Goal: Transaction & Acquisition: Purchase product/service

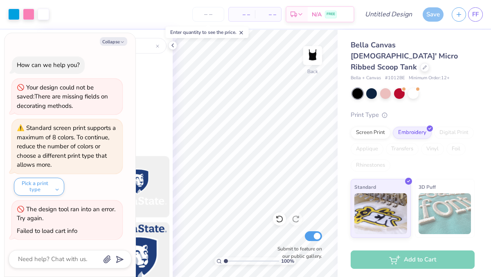
scroll to position [137, 0]
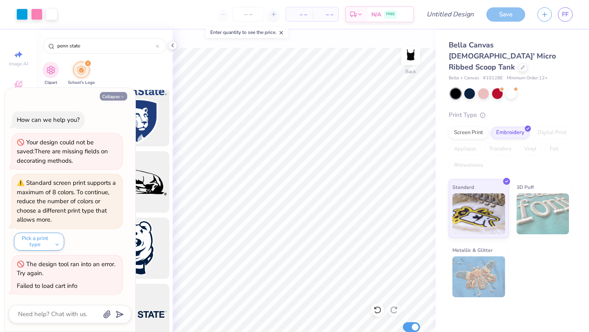
click at [120, 97] on icon "button" at bounding box center [122, 97] width 5 height 5
type textarea "x"
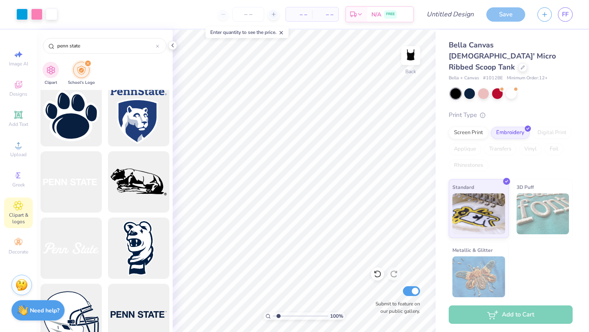
type input "1.88"
type textarea "x"
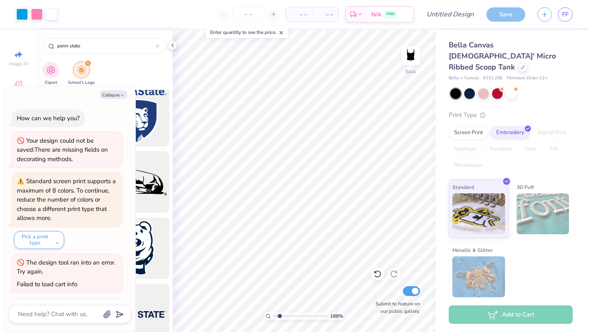
type input "1.95"
type textarea "x"
type input "1.98"
type textarea "x"
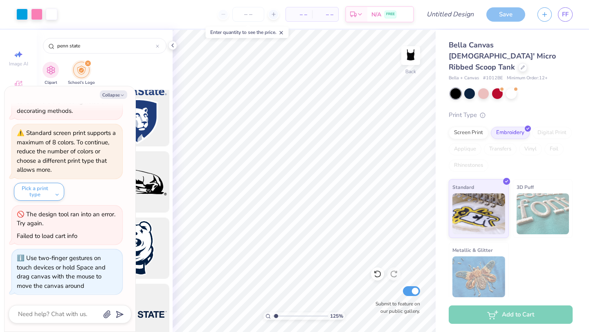
type input "1"
click at [274, 277] on input "range" at bounding box center [300, 316] width 55 height 7
click at [116, 97] on button "Collapse" at bounding box center [113, 94] width 27 height 9
type textarea "x"
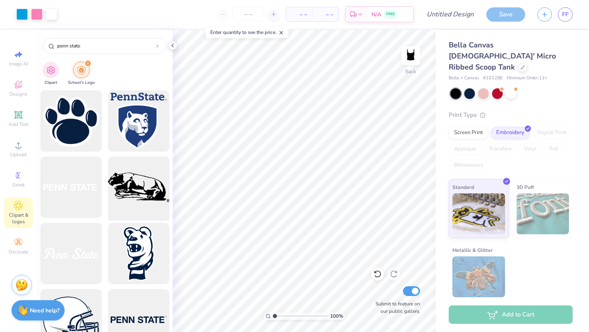
scroll to position [132, 0]
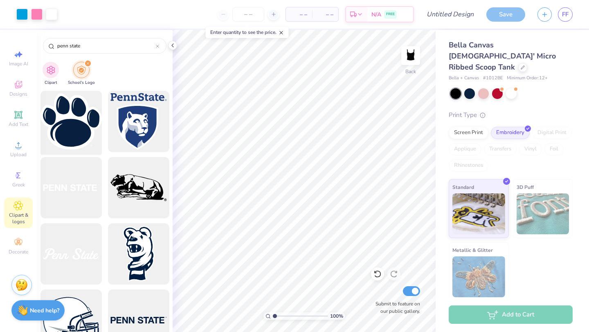
click at [68, 130] on div at bounding box center [71, 122] width 68 height 68
click at [491, 277] on div "Add to Cart" at bounding box center [511, 315] width 124 height 18
click at [465, 277] on div "Add to Cart" at bounding box center [511, 315] width 124 height 18
click at [491, 126] on div "Embroidery" at bounding box center [510, 132] width 39 height 12
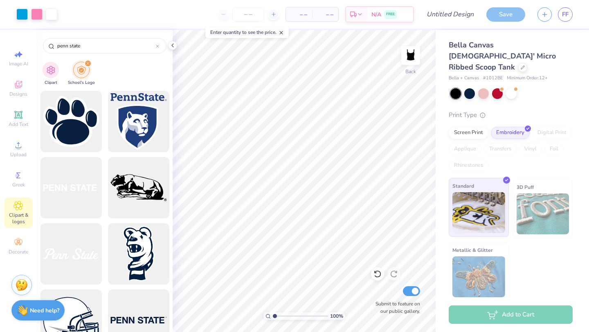
click at [489, 217] on img at bounding box center [478, 212] width 53 height 41
click at [491, 277] on div "Add to Cart" at bounding box center [511, 315] width 124 height 18
click at [262, 35] on div "Enter quantity to see the price." at bounding box center [247, 32] width 83 height 11
click at [273, 12] on icon at bounding box center [274, 14] width 6 height 6
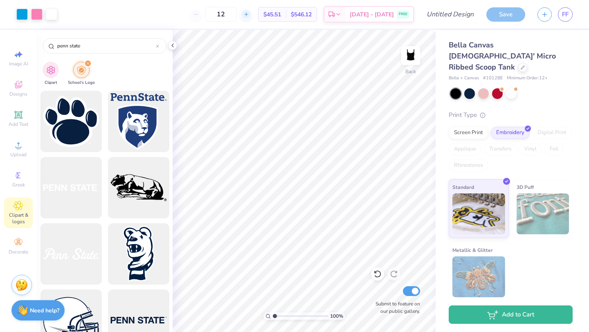
click at [248, 14] on line at bounding box center [245, 14] width 3 height 0
click at [252, 14] on div "13" at bounding box center [220, 14] width 61 height 15
click at [248, 14] on line at bounding box center [245, 14] width 3 height 0
type input "15"
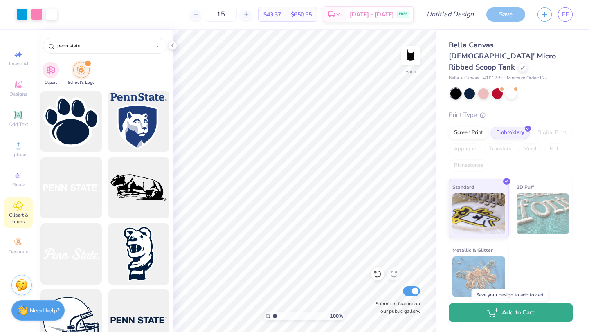
click at [491, 277] on button "Add to Cart" at bounding box center [511, 313] width 124 height 18
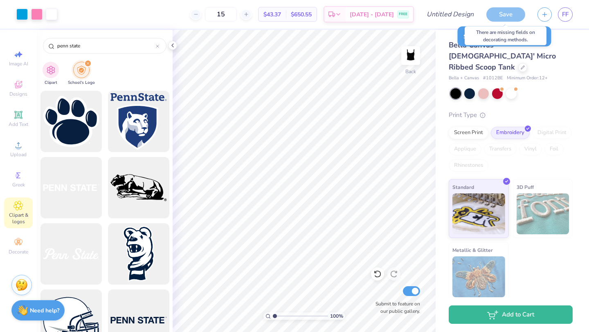
click at [491, 16] on div "Save" at bounding box center [505, 14] width 39 height 14
click at [491, 88] on div at bounding box center [511, 93] width 122 height 11
click at [491, 12] on div "Save" at bounding box center [505, 14] width 39 height 14
click at [491, 110] on div "Print Type" at bounding box center [511, 114] width 124 height 9
click at [404, 55] on img at bounding box center [410, 55] width 33 height 33
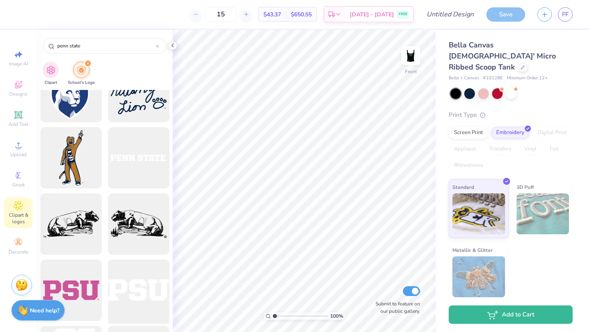
scroll to position [1220, 0]
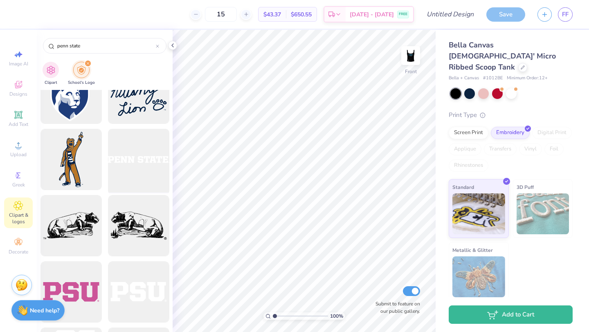
click at [137, 160] on div at bounding box center [139, 160] width 68 height 68
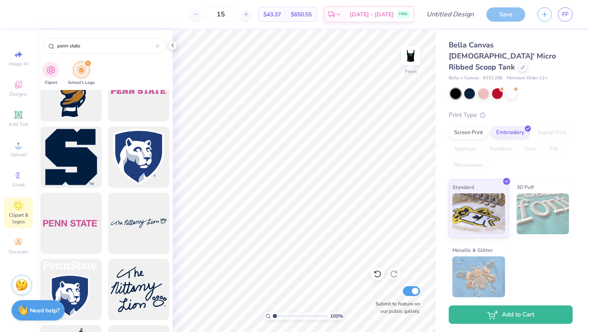
scroll to position [1024, 0]
click at [134, 219] on div at bounding box center [139, 224] width 68 height 68
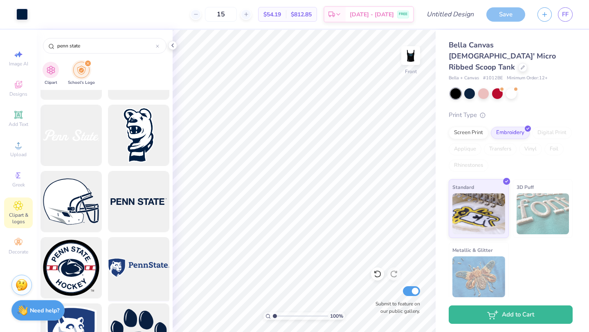
scroll to position [244, 0]
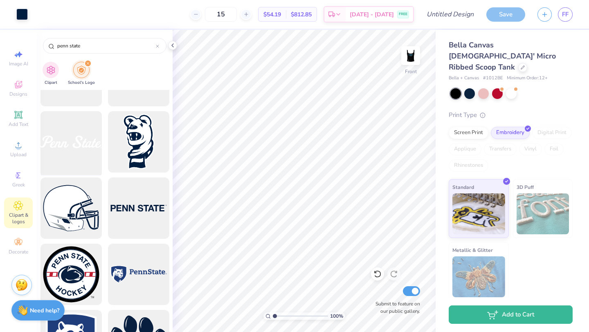
click at [78, 151] on div at bounding box center [71, 142] width 68 height 68
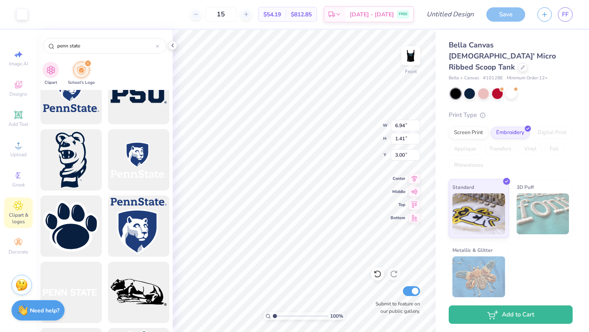
scroll to position [0, 0]
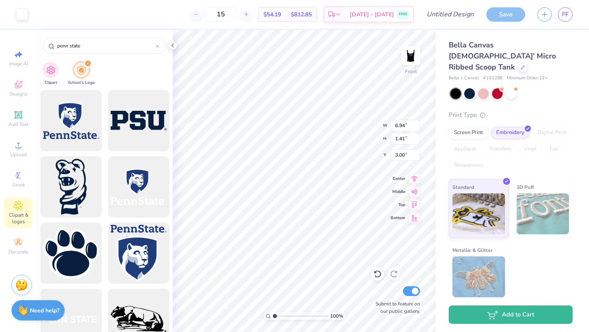
type input "3.88"
type input "0.79"
type input "8.34"
type input "6.94"
type input "1.19"
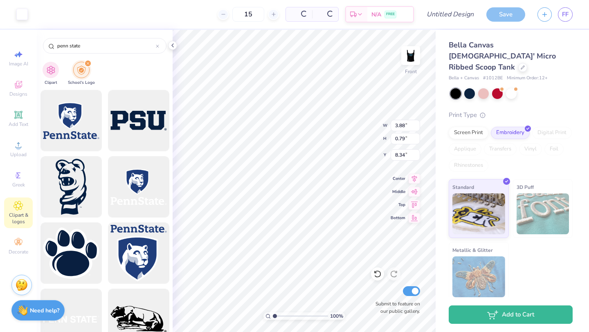
type input "3.00"
type input "8.35"
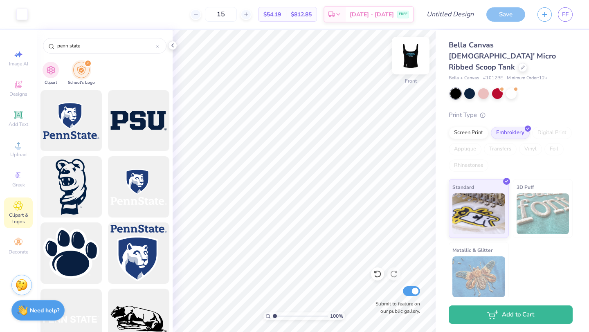
click at [414, 63] on img at bounding box center [410, 55] width 33 height 33
click at [413, 61] on img at bounding box center [410, 55] width 33 height 33
click at [491, 13] on div "Save" at bounding box center [505, 14] width 39 height 14
click at [417, 58] on img at bounding box center [410, 55] width 33 height 33
click at [491, 65] on icon at bounding box center [522, 66] width 3 height 3
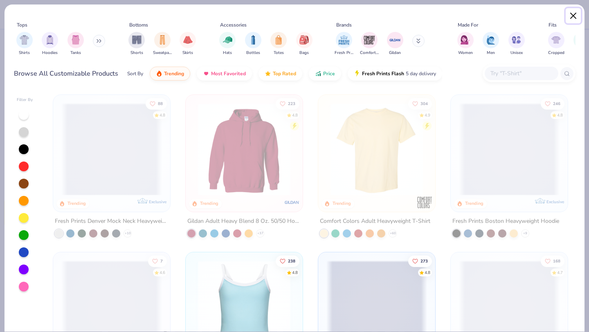
click at [491, 18] on button "Close" at bounding box center [574, 16] width 16 height 16
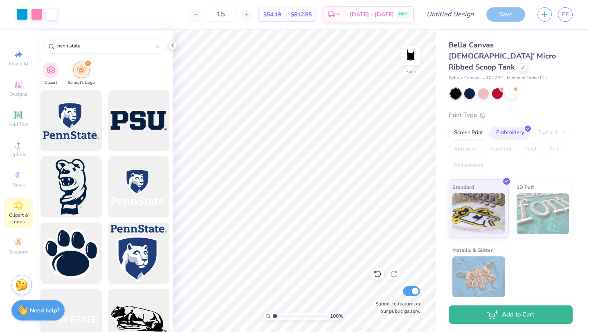
click at [491, 95] on div "Bella Canvas [DEMOGRAPHIC_DATA]' Micro Ribbed Scoop Tank Bella + Canvas # 1012B…" at bounding box center [511, 170] width 124 height 261
click at [491, 14] on div "Save" at bounding box center [505, 14] width 39 height 14
click at [21, 209] on icon at bounding box center [18, 206] width 9 height 10
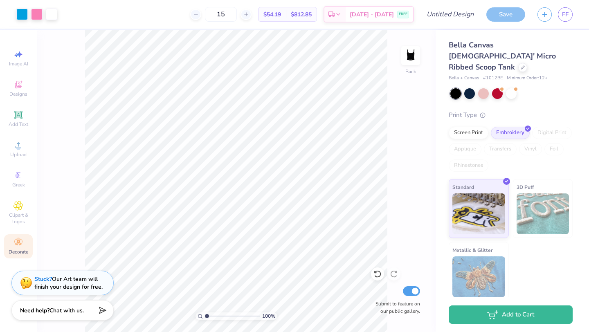
click at [19, 238] on circle at bounding box center [18, 240] width 5 height 5
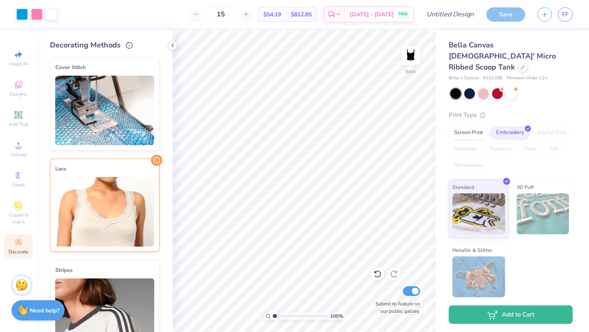
click at [97, 196] on img at bounding box center [104, 212] width 99 height 70
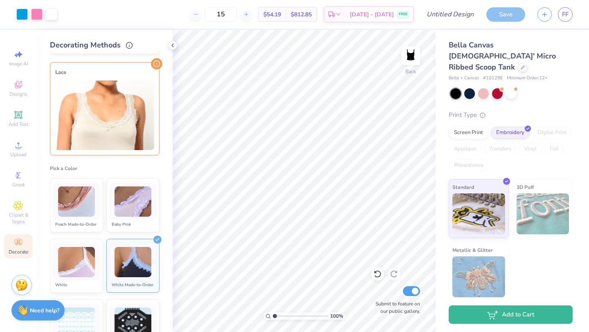
scroll to position [105, 0]
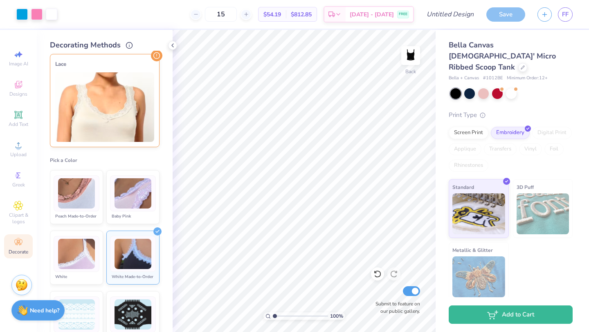
click at [131, 255] on img at bounding box center [133, 254] width 37 height 31
click at [154, 57] on icon at bounding box center [156, 55] width 11 height 11
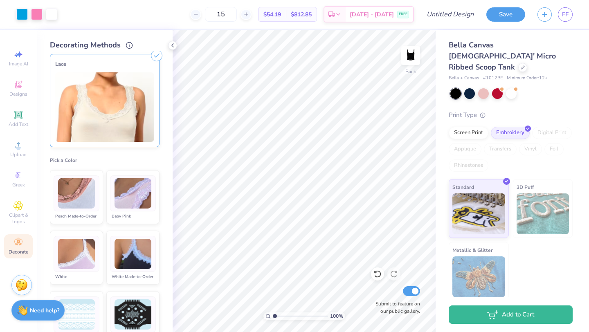
click at [155, 232] on icon at bounding box center [157, 233] width 8 height 8
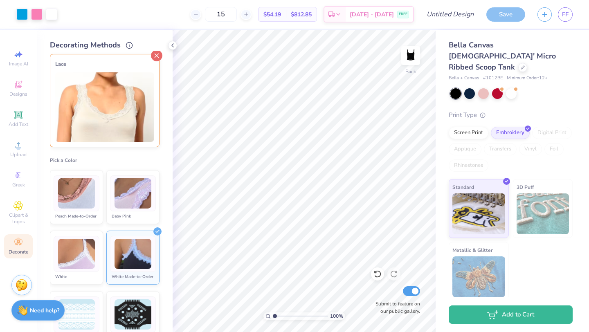
click at [157, 57] on icon at bounding box center [156, 55] width 11 height 11
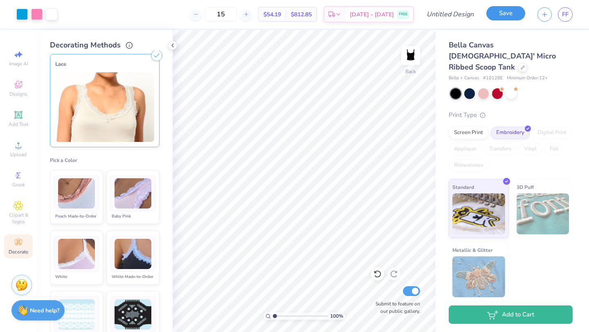
click at [491, 13] on button "Save" at bounding box center [505, 13] width 39 height 14
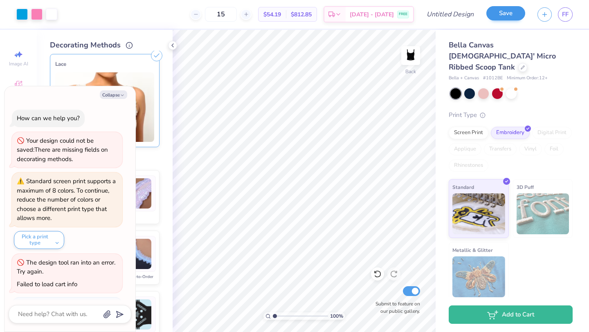
scroll to position [70, 0]
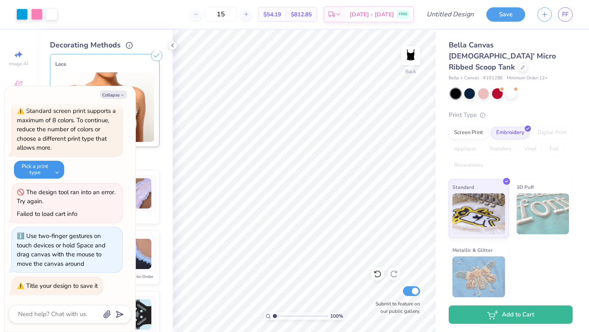
click at [49, 176] on button "Pick a print type" at bounding box center [39, 170] width 50 height 18
click at [51, 189] on button "standard embroidery" at bounding box center [51, 190] width 68 height 14
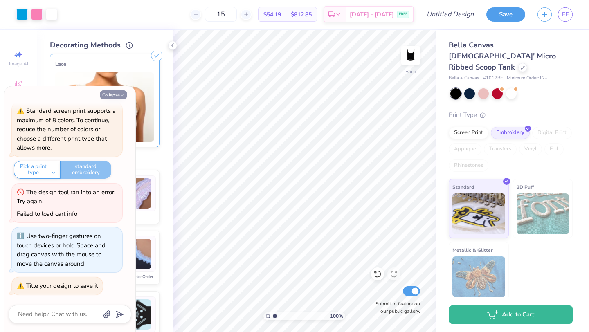
click at [123, 95] on polyline "button" at bounding box center [122, 95] width 2 height 1
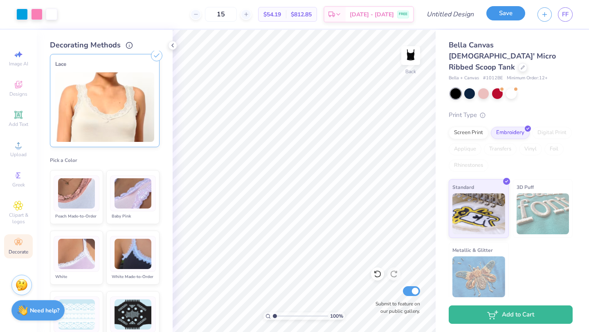
click at [491, 16] on button "Save" at bounding box center [505, 13] width 39 height 14
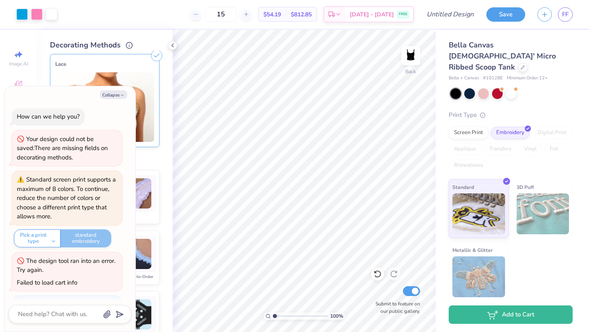
scroll to position [0, 0]
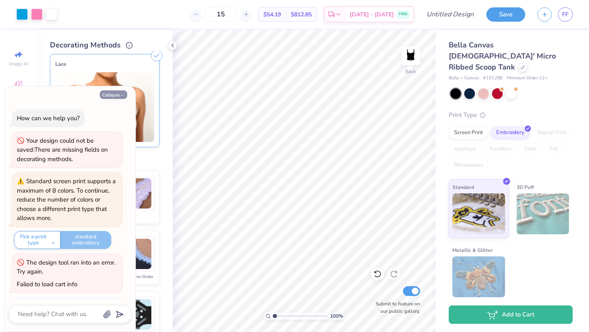
click at [114, 96] on button "Collapse" at bounding box center [113, 94] width 27 height 9
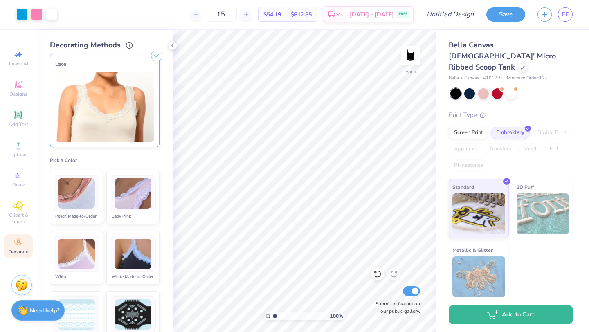
click at [156, 55] on icon at bounding box center [156, 55] width 11 height 11
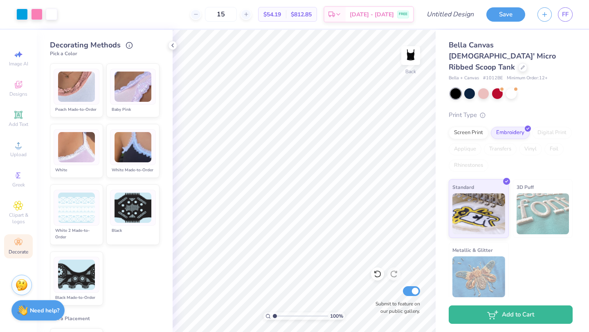
scroll to position [213, 0]
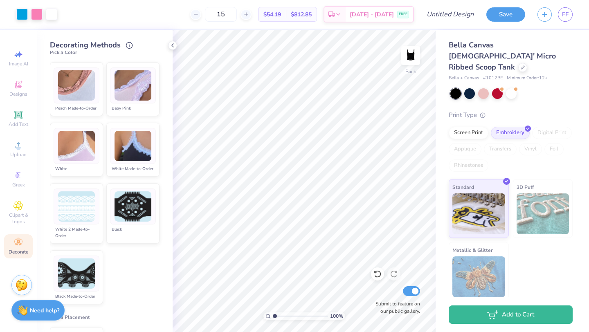
click at [155, 123] on icon at bounding box center [157, 125] width 8 height 8
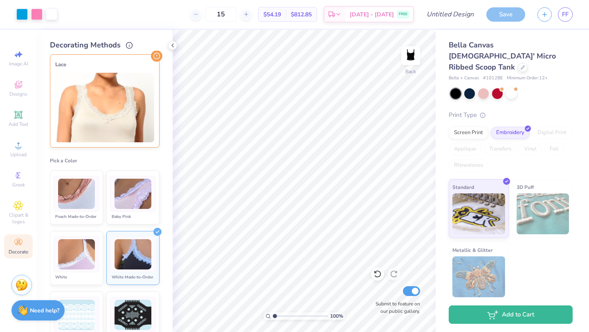
scroll to position [102, 0]
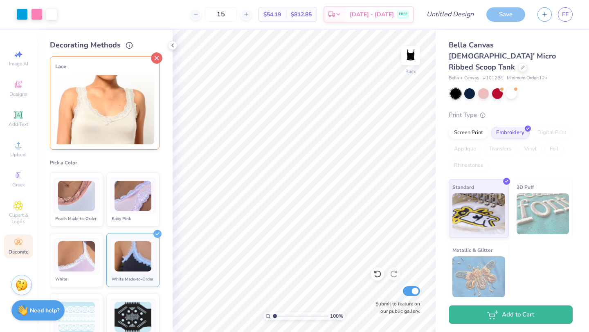
click at [158, 56] on line at bounding box center [157, 58] width 4 height 4
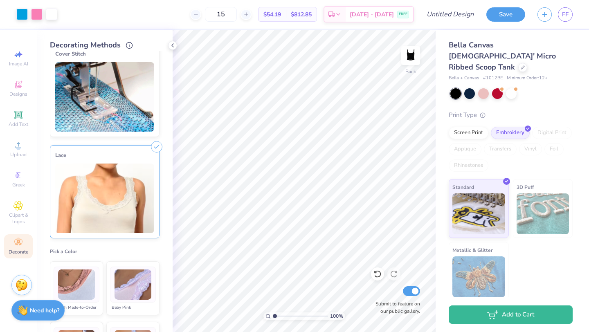
scroll to position [0, 0]
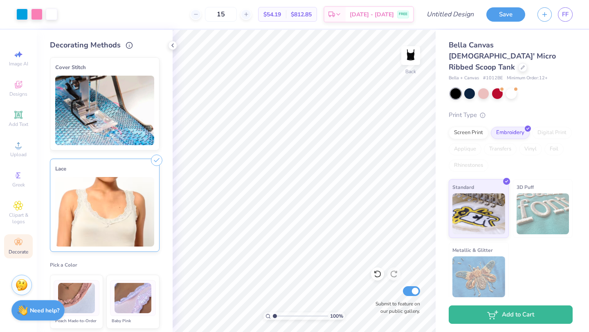
click at [156, 59] on icon at bounding box center [156, 59] width 11 height 11
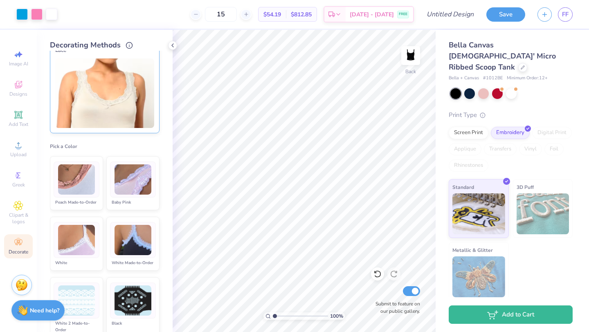
scroll to position [133, 0]
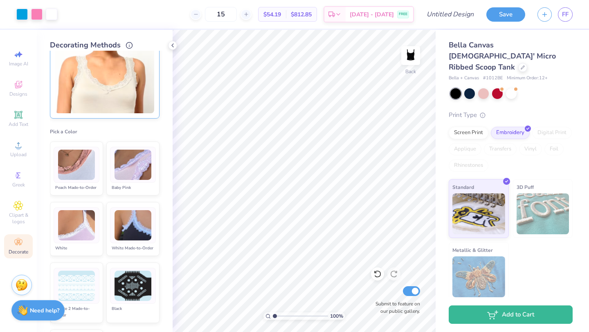
click at [150, 210] on img at bounding box center [133, 225] width 37 height 31
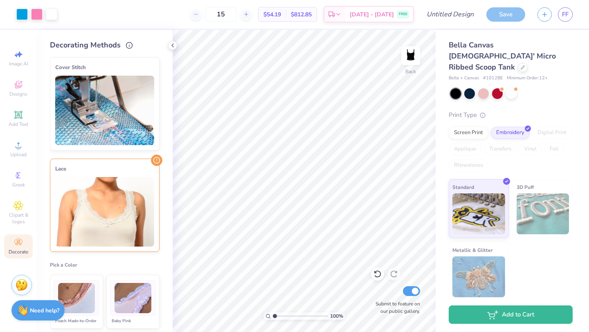
scroll to position [2, 0]
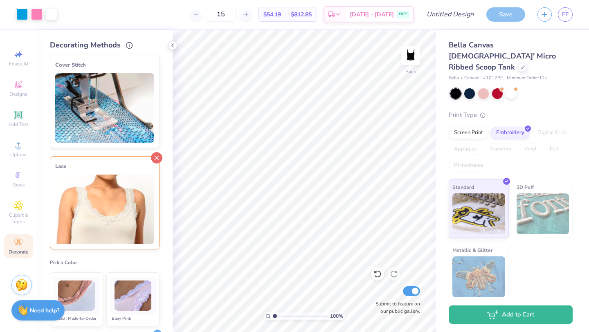
click at [159, 157] on icon at bounding box center [156, 157] width 11 height 11
click at [158, 56] on icon at bounding box center [156, 57] width 11 height 11
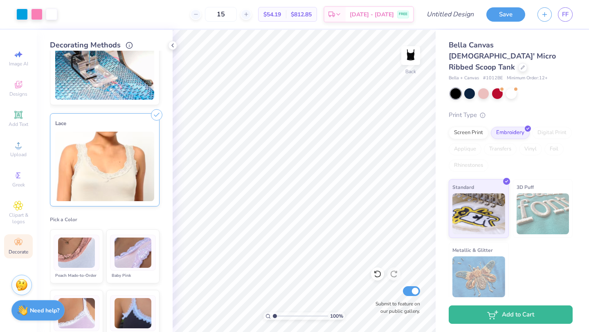
scroll to position [46, 0]
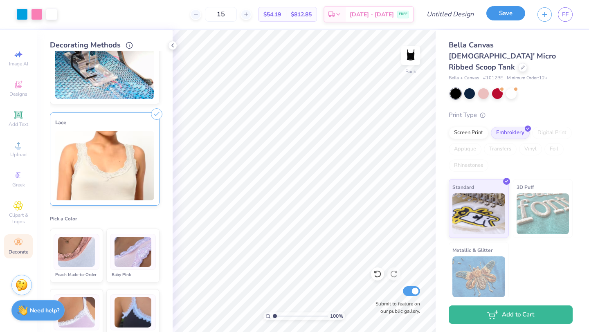
click at [491, 14] on button "Save" at bounding box center [505, 13] width 39 height 14
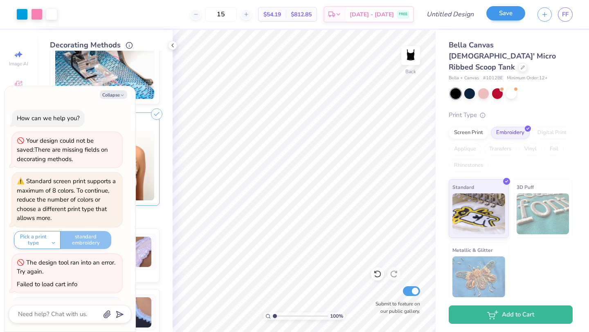
scroll to position [115, 0]
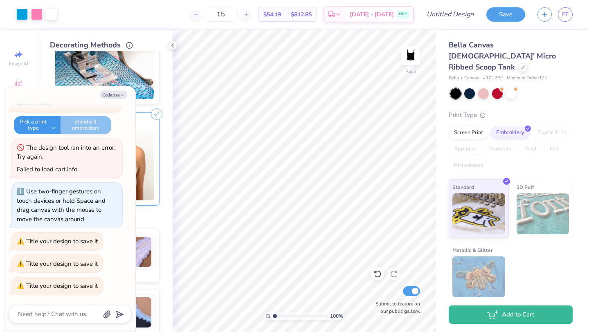
click at [52, 130] on button "Pick a print type" at bounding box center [37, 125] width 47 height 18
click at [54, 144] on button "standard embroidery" at bounding box center [51, 145] width 68 height 14
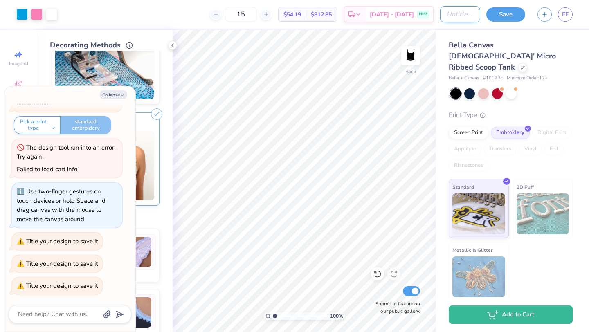
click at [448, 14] on input "Design Title" at bounding box center [460, 14] width 40 height 16
click at [113, 94] on button "Collapse" at bounding box center [113, 94] width 27 height 9
type textarea "x"
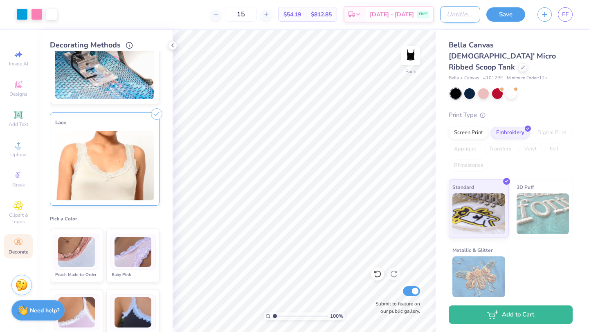
click at [454, 11] on input "Design Title" at bounding box center [460, 14] width 40 height 16
type input "NDP Tanks"
click at [491, 16] on button "Save" at bounding box center [505, 13] width 39 height 14
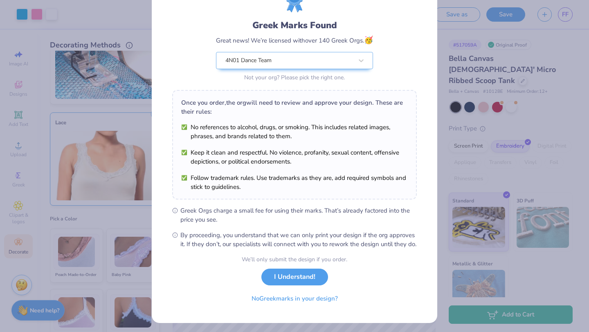
scroll to position [51, 0]
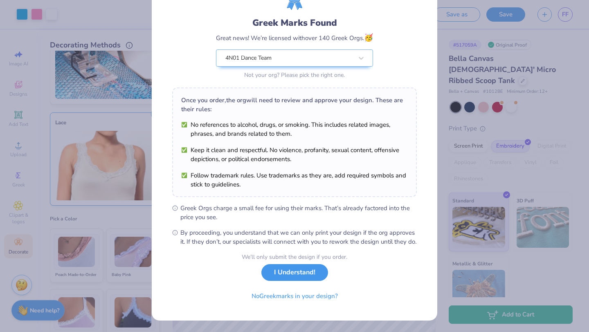
click at [317, 272] on button "I Understand!" at bounding box center [294, 272] width 67 height 17
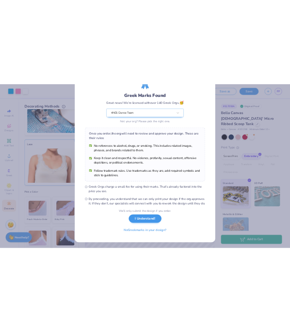
scroll to position [0, 0]
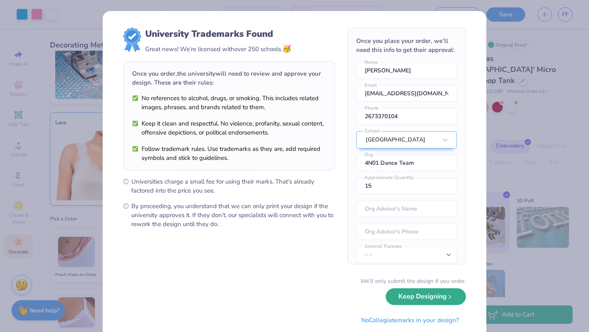
click at [406, 277] on button "Keep Designing" at bounding box center [426, 296] width 80 height 17
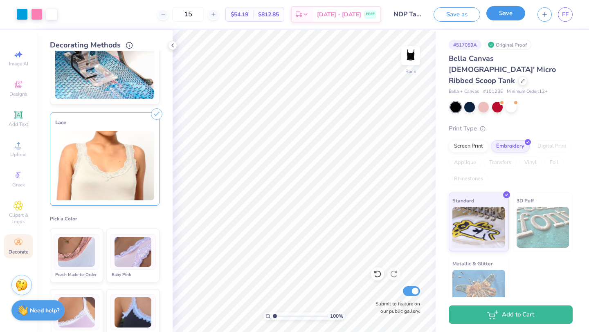
click at [491, 11] on button "Save" at bounding box center [505, 13] width 39 height 14
click at [416, 54] on img at bounding box center [410, 55] width 33 height 33
click at [491, 16] on icon "button" at bounding box center [544, 13] width 7 height 7
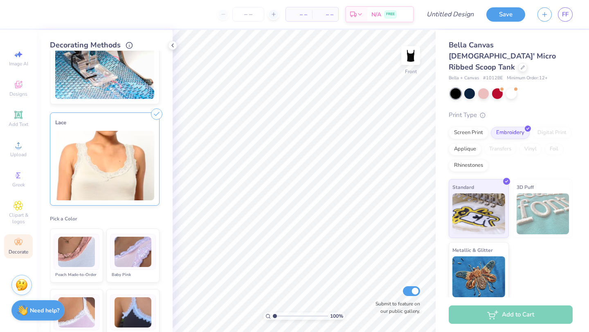
click at [484, 53] on span "Bella Canvas [DEMOGRAPHIC_DATA]' Micro Ribbed Scoop Tank" at bounding box center [502, 56] width 107 height 32
click at [491, 65] on icon at bounding box center [522, 66] width 3 height 3
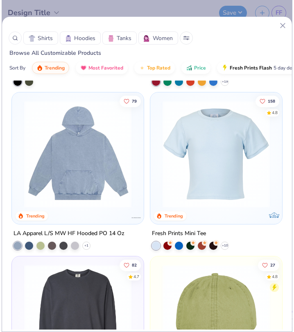
scroll to position [3281, 0]
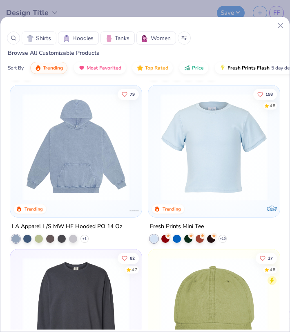
click at [67, 198] on img at bounding box center [75, 147] width 115 height 107
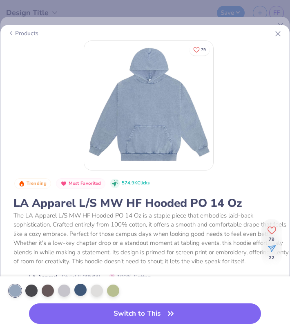
click at [83, 277] on div at bounding box center [80, 290] width 12 height 12
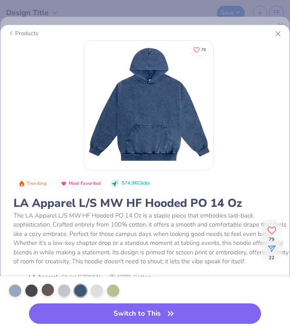
click at [45, 277] on div at bounding box center [48, 290] width 12 height 12
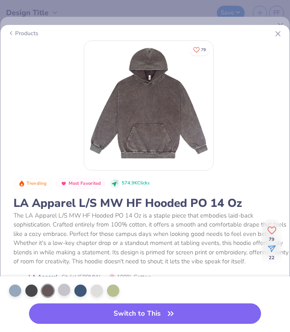
click at [69, 277] on div at bounding box center [64, 290] width 12 height 12
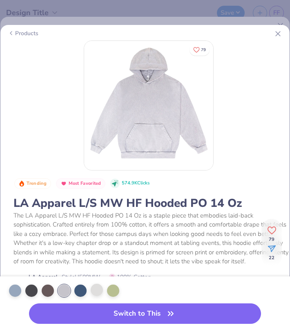
click at [96, 277] on div at bounding box center [97, 290] width 12 height 12
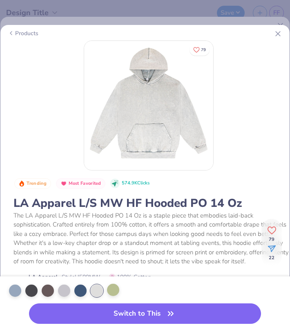
click at [110, 277] on div at bounding box center [113, 290] width 12 height 12
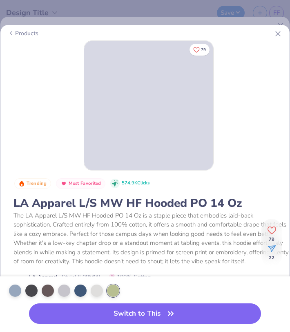
click at [88, 277] on div at bounding box center [148, 291] width 286 height 20
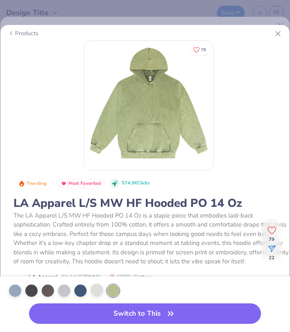
click at [97, 277] on div at bounding box center [97, 290] width 12 height 12
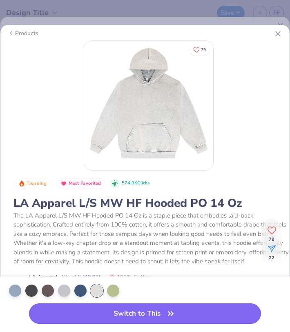
click at [122, 277] on button "Switch to This" at bounding box center [145, 314] width 232 height 20
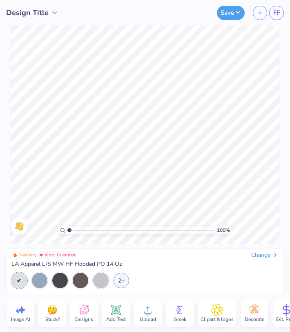
click at [81, 277] on icon at bounding box center [84, 311] width 8 height 7
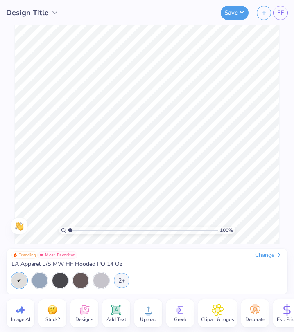
click at [77, 277] on div "Designs" at bounding box center [84, 313] width 28 height 28
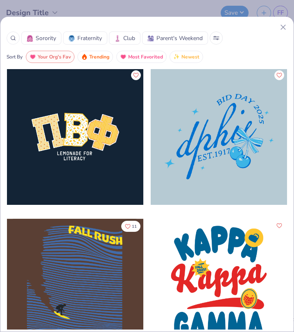
scroll to position [4212, 0]
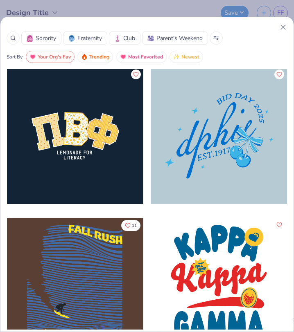
click at [201, 161] on div at bounding box center [219, 136] width 136 height 137
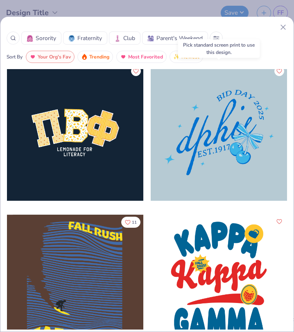
scroll to position [4217, 0]
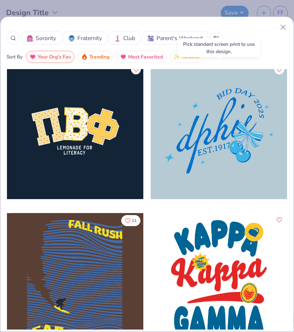
click at [188, 108] on div at bounding box center [219, 131] width 136 height 137
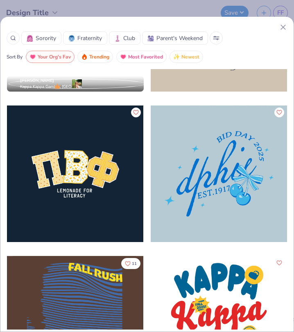
scroll to position [4173, 0]
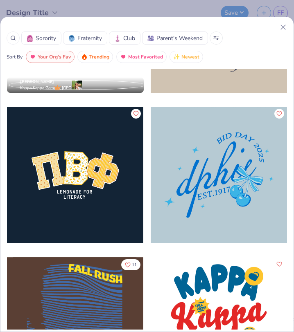
click at [224, 142] on div at bounding box center [219, 175] width 136 height 137
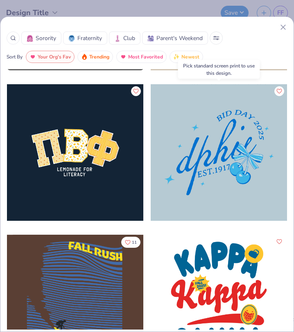
scroll to position [4202, 0]
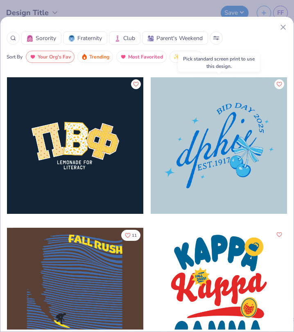
click at [104, 120] on div at bounding box center [75, 145] width 136 height 137
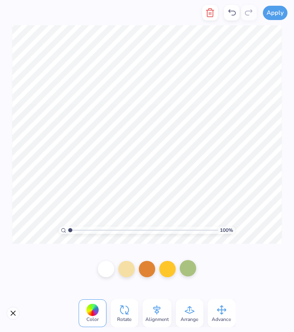
click at [185, 272] on div at bounding box center [188, 268] width 16 height 16
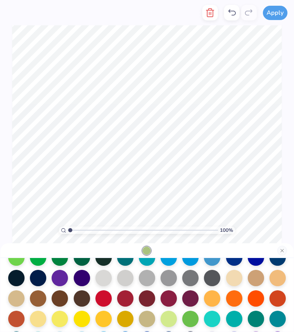
scroll to position [73, 0]
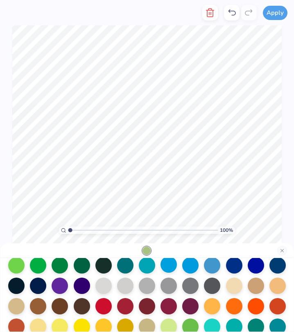
click at [168, 267] on div at bounding box center [168, 265] width 16 height 16
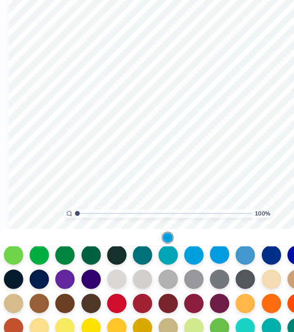
click at [191, 271] on div at bounding box center [190, 265] width 16 height 16
click at [209, 267] on div at bounding box center [212, 265] width 16 height 16
click at [168, 264] on div at bounding box center [168, 265] width 16 height 16
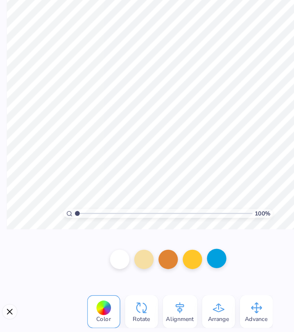
click at [187, 275] on div at bounding box center [188, 268] width 16 height 16
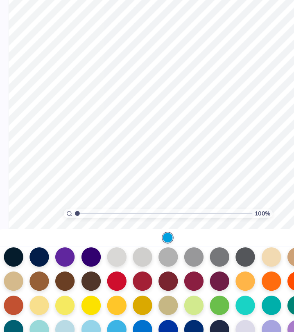
scroll to position [125, 0]
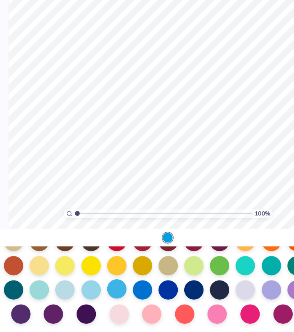
click at [106, 277] on div at bounding box center [103, 294] width 16 height 16
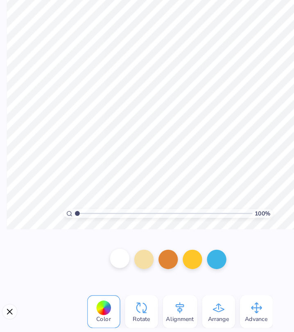
click at [102, 269] on div at bounding box center [106, 268] width 16 height 16
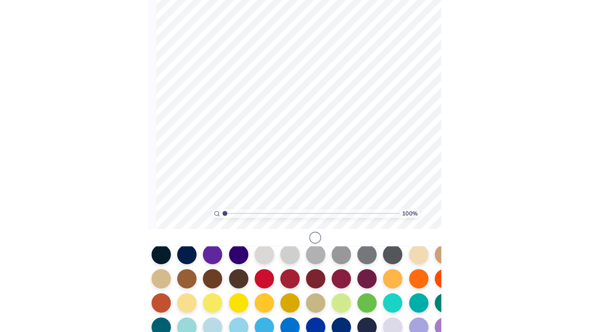
scroll to position [0, 0]
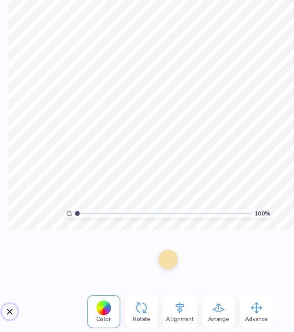
click at [16, 277] on button "Close" at bounding box center [13, 313] width 13 height 13
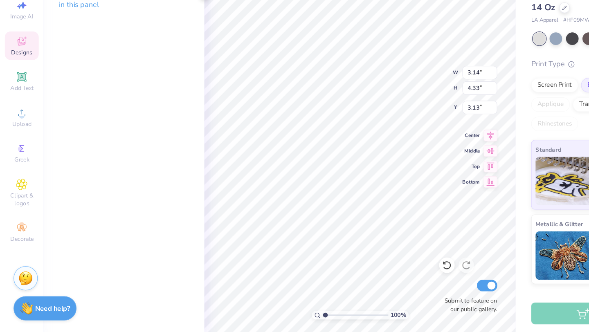
type input "3.01"
type input "4.30"
type input "3.16"
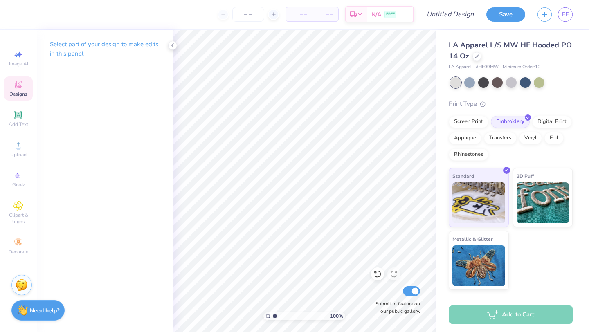
click at [19, 87] on icon at bounding box center [18, 85] width 7 height 5
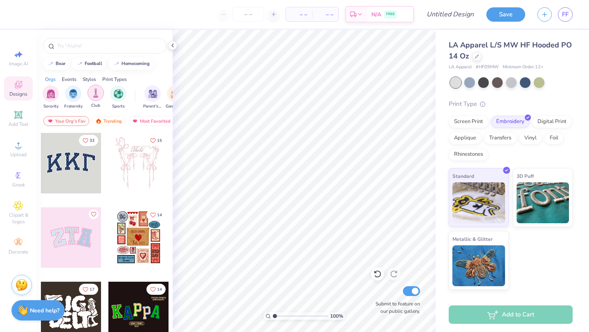
click at [115, 97] on img "filter for Sports" at bounding box center [118, 93] width 9 height 9
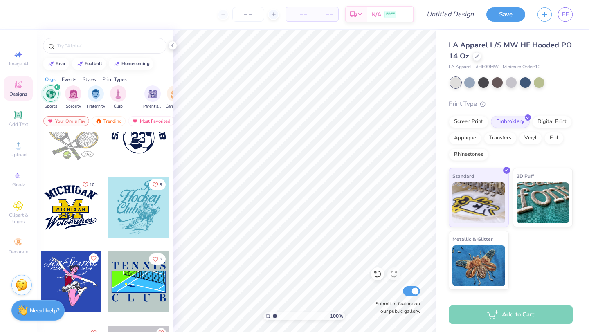
scroll to position [403, 0]
click at [97, 46] on input "text" at bounding box center [108, 46] width 105 height 8
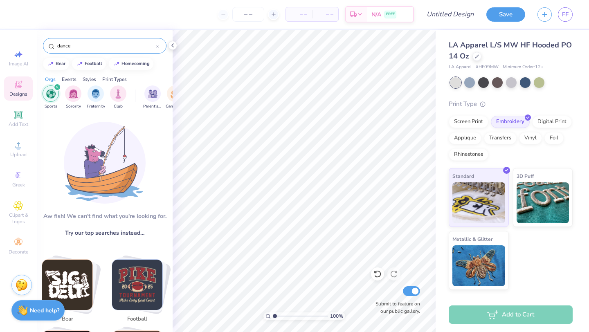
type input "dance"
click at [57, 86] on icon "filter for Sports" at bounding box center [57, 87] width 3 height 3
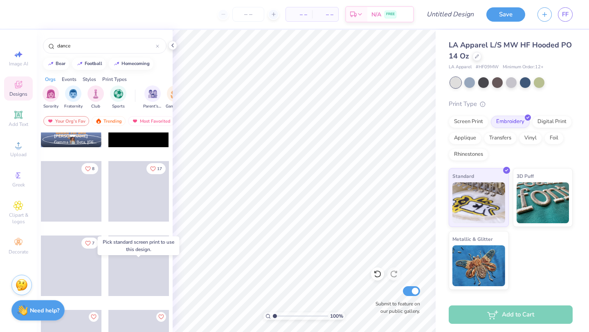
scroll to position [0, 0]
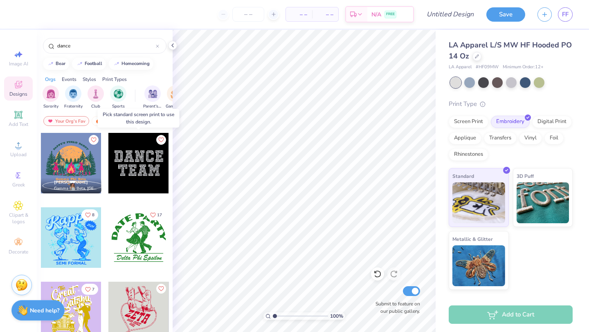
click at [132, 157] on div at bounding box center [138, 163] width 61 height 61
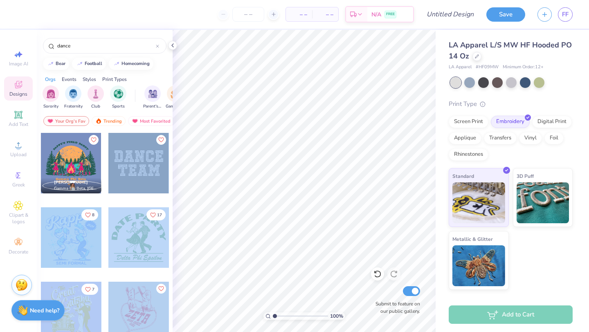
click at [313, 170] on div "– – Per Item – – Total Est. Delivery N/A FREE Design Title Save FF Image AI Des…" at bounding box center [294, 166] width 589 height 332
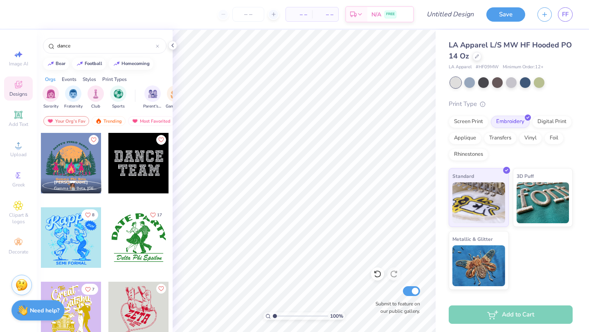
click at [97, 164] on div at bounding box center [71, 163] width 61 height 61
drag, startPoint x: 133, startPoint y: 158, endPoint x: 120, endPoint y: 164, distance: 14.7
click at [120, 164] on div at bounding box center [138, 163] width 61 height 61
click at [136, 158] on div at bounding box center [138, 163] width 61 height 61
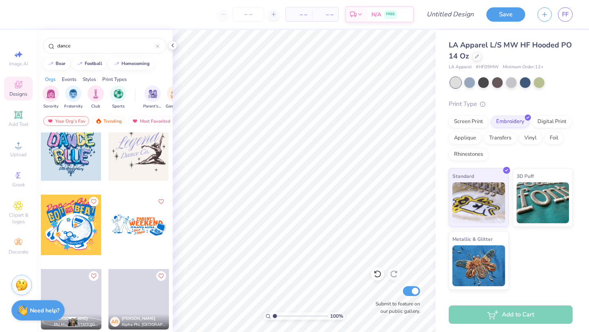
scroll to position [234, 0]
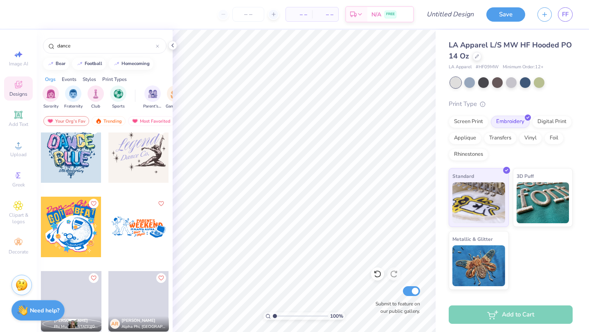
click at [136, 158] on div at bounding box center [138, 152] width 61 height 61
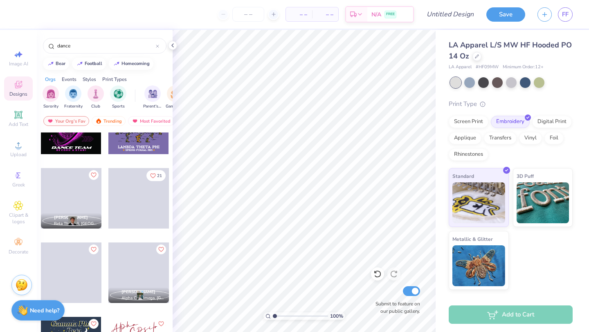
scroll to position [1173, 0]
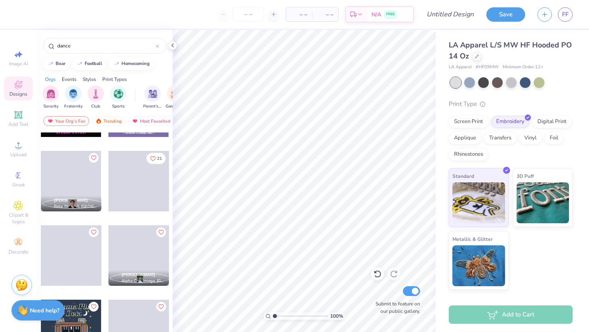
click at [18, 88] on icon at bounding box center [19, 85] width 10 height 10
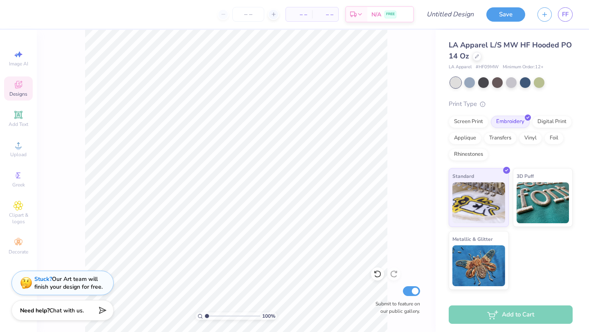
click at [18, 88] on icon at bounding box center [19, 85] width 10 height 10
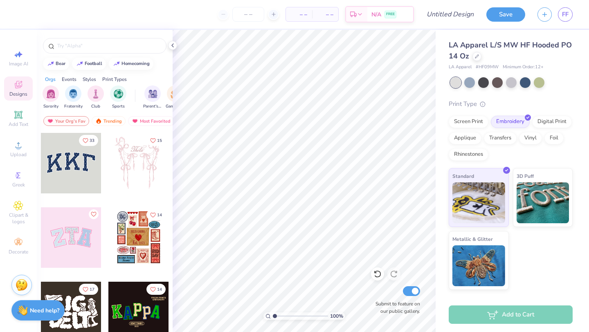
click at [66, 77] on div "Events" at bounding box center [69, 79] width 15 height 7
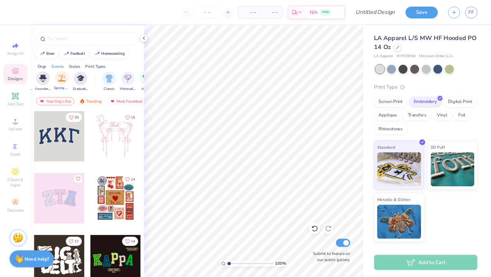
scroll to position [0, 350]
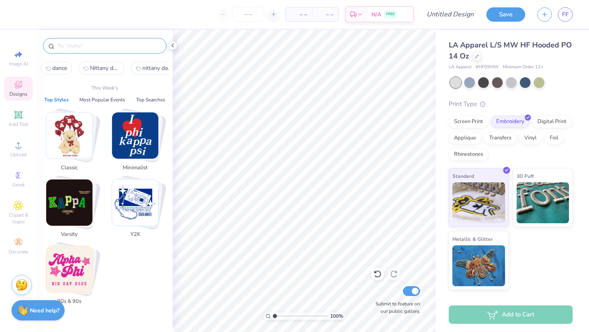
click at [110, 45] on input "text" at bounding box center [108, 46] width 105 height 8
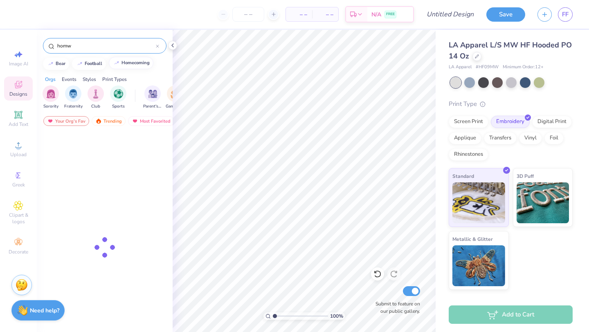
click at [139, 64] on div "homecoming" at bounding box center [136, 63] width 28 height 5
type input "homecoming"
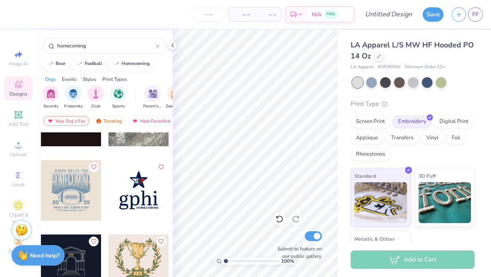
scroll to position [53, 0]
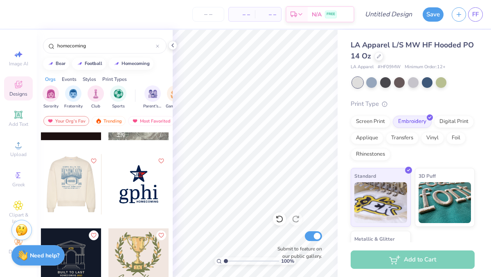
click at [73, 178] on div at bounding box center [71, 184] width 182 height 61
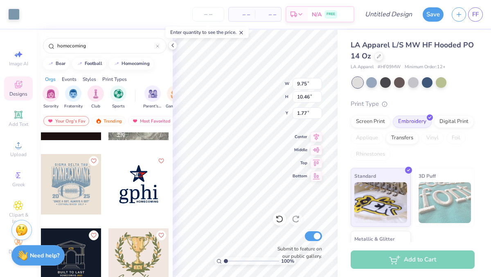
type input "1.77"
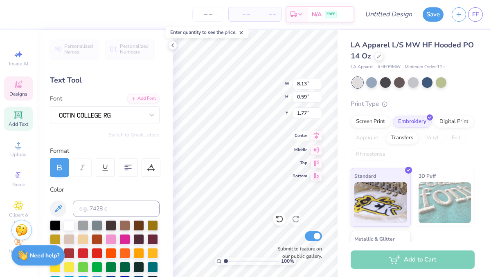
scroll to position [0, 0]
type textarea "Nittany Dance Practice U"
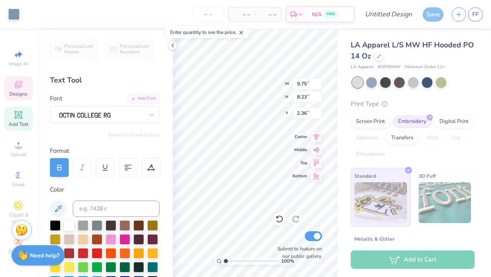
type input "2.36"
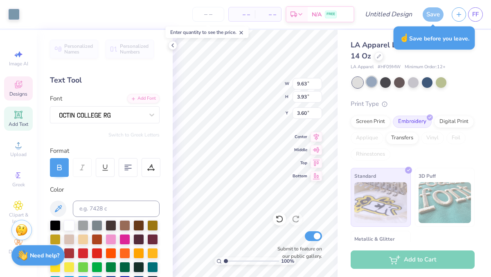
click at [376, 81] on div at bounding box center [371, 82] width 11 height 11
click at [427, 83] on div at bounding box center [427, 82] width 11 height 11
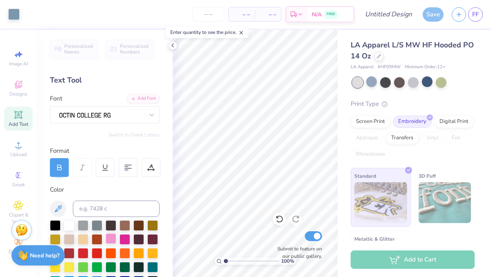
click at [114, 238] on div at bounding box center [111, 239] width 11 height 11
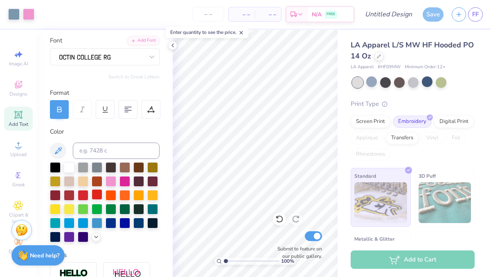
scroll to position [61, 0]
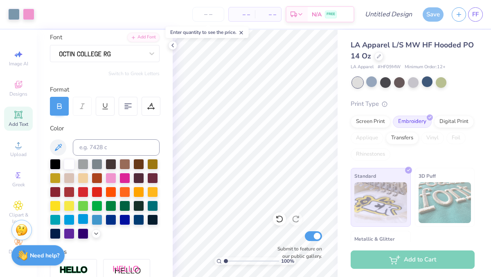
click at [84, 222] on div at bounding box center [83, 219] width 11 height 11
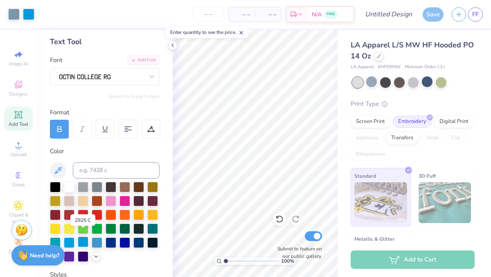
scroll to position [35, 0]
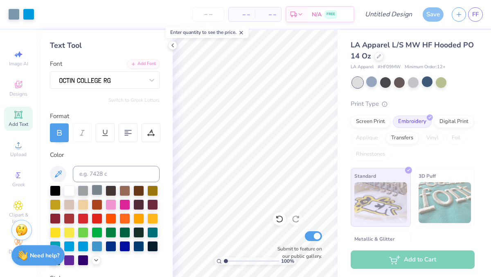
click at [95, 190] on div at bounding box center [97, 190] width 11 height 11
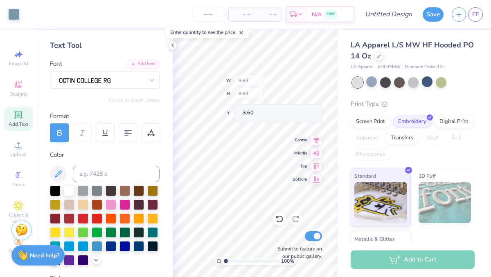
type input "9.63"
type input "8.63"
type input "3.60"
click at [173, 43] on icon at bounding box center [172, 45] width 7 height 7
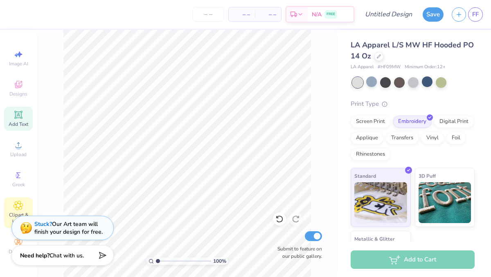
click at [27, 209] on div "Clipart & logos" at bounding box center [18, 213] width 29 height 31
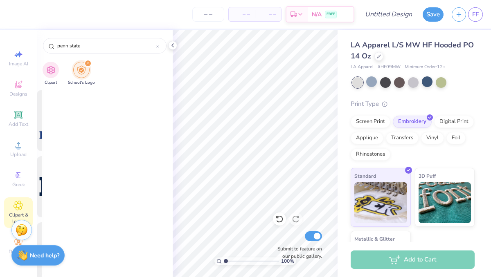
scroll to position [0, 0]
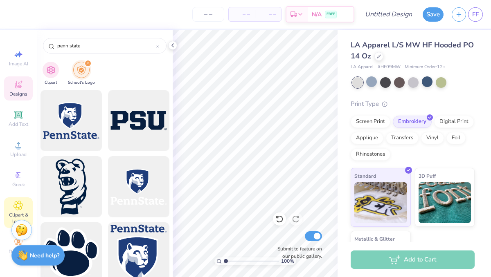
click at [20, 82] on icon at bounding box center [19, 85] width 10 height 10
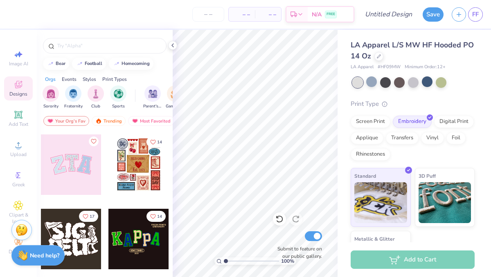
scroll to position [77, 0]
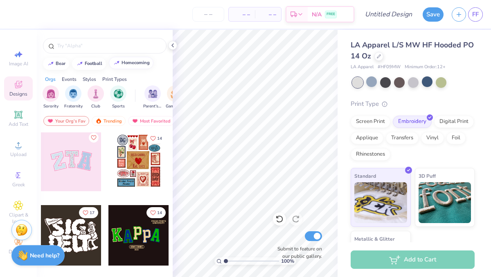
click at [133, 66] on button "homecoming" at bounding box center [131, 63] width 45 height 12
type input "homecoming"
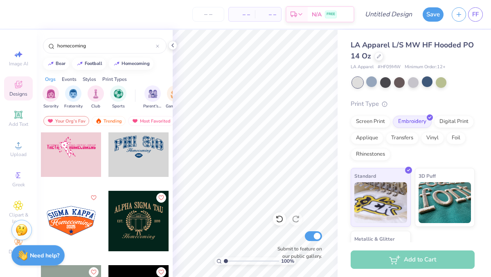
scroll to position [836, 0]
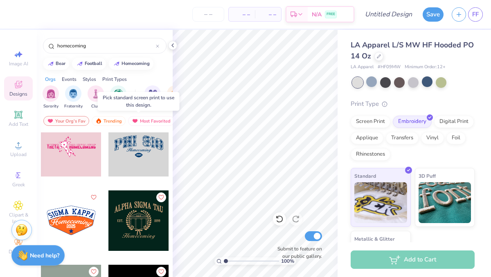
click at [144, 155] on div at bounding box center [138, 146] width 61 height 61
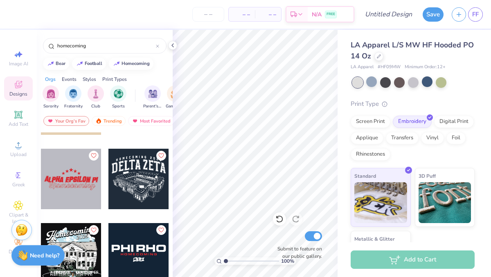
scroll to position [1101, 0]
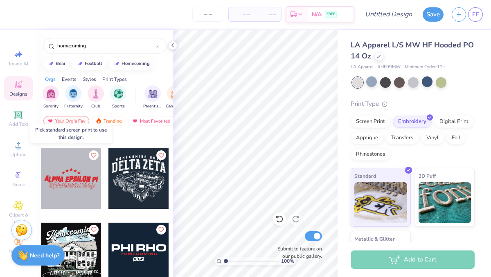
click at [79, 199] on div at bounding box center [71, 179] width 61 height 61
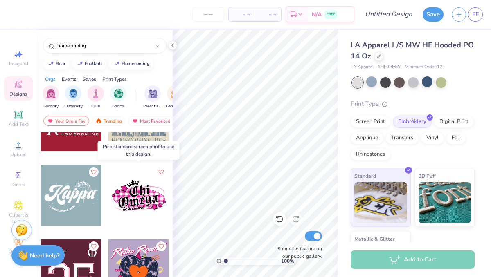
scroll to position [1828, 0]
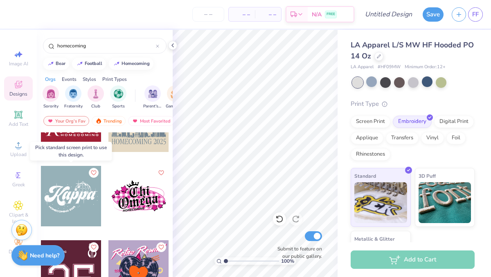
click at [81, 189] on div at bounding box center [71, 196] width 61 height 61
click at [41, 189] on div at bounding box center [10, 196] width 61 height 61
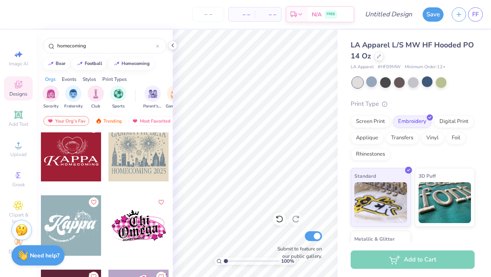
scroll to position [1791, 0]
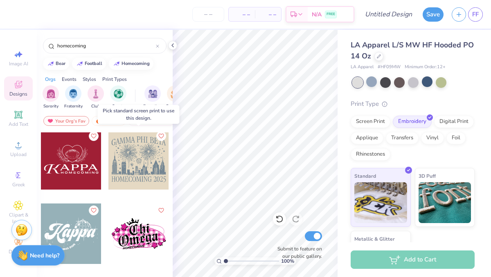
click at [138, 149] on div at bounding box center [138, 159] width 61 height 61
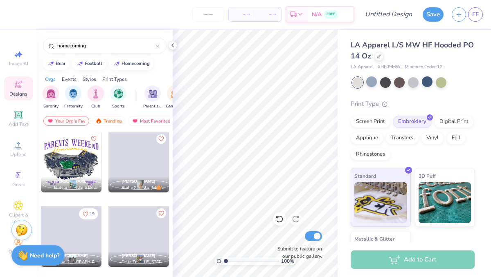
scroll to position [2993, 0]
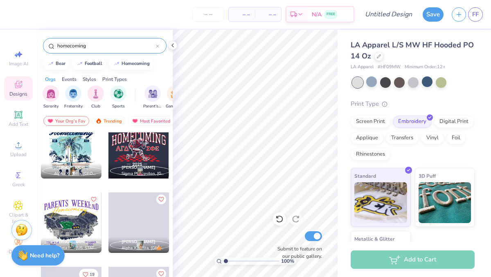
click at [97, 45] on input "homecoming" at bounding box center [105, 46] width 99 height 8
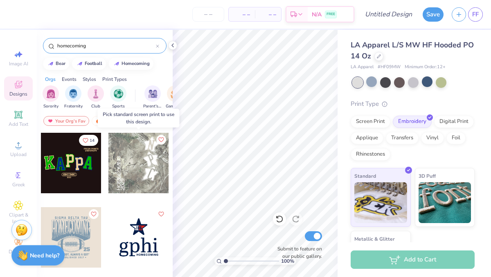
click at [145, 161] on div at bounding box center [138, 163] width 61 height 61
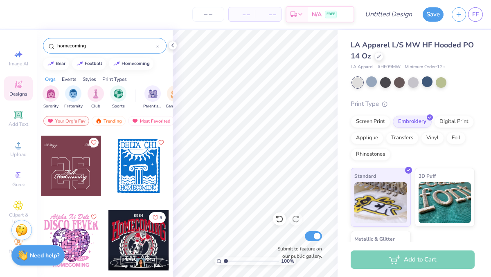
scroll to position [213, 0]
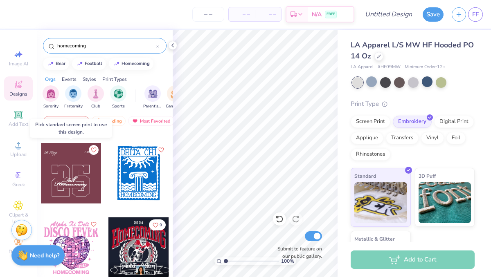
click at [63, 173] on div at bounding box center [71, 173] width 61 height 61
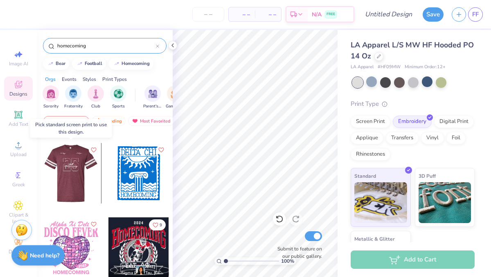
click at [63, 173] on div at bounding box center [71, 173] width 61 height 61
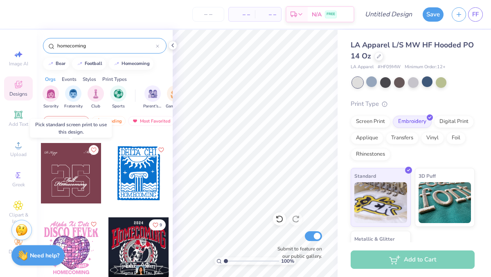
click at [62, 173] on div at bounding box center [71, 173] width 61 height 61
click at [450, 48] on span "LA Apparel L/S MW HF Hooded PO 14 Oz" at bounding box center [412, 50] width 123 height 21
click at [381, 57] on div at bounding box center [378, 55] width 9 height 9
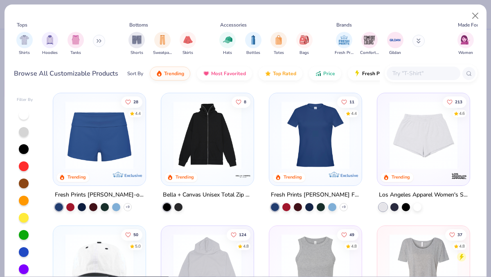
scroll to position [666, 0]
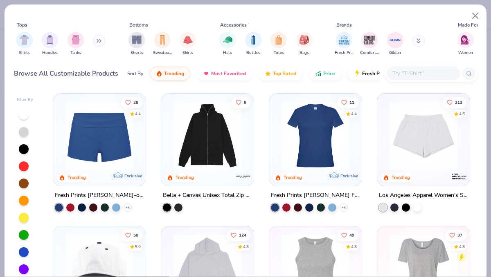
click at [324, 148] on img at bounding box center [315, 136] width 76 height 68
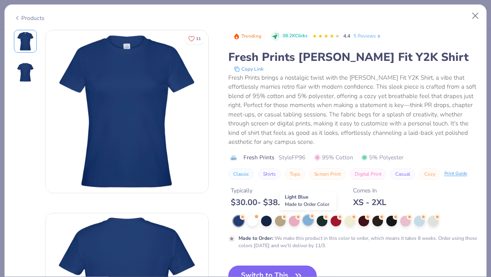
click at [306, 220] on div at bounding box center [308, 220] width 11 height 11
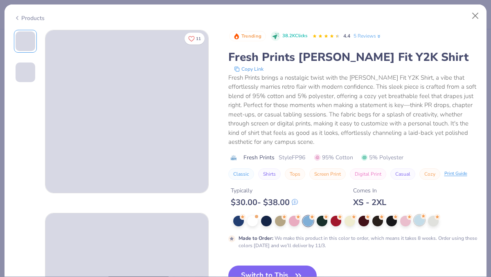
click at [418, 222] on div at bounding box center [419, 220] width 11 height 11
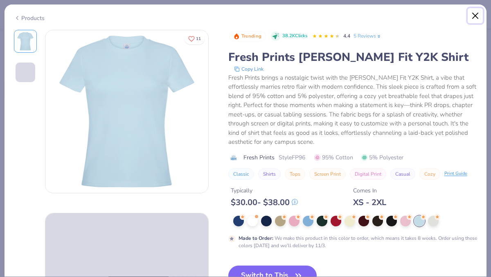
click at [473, 14] on button "Close" at bounding box center [476, 16] width 16 height 16
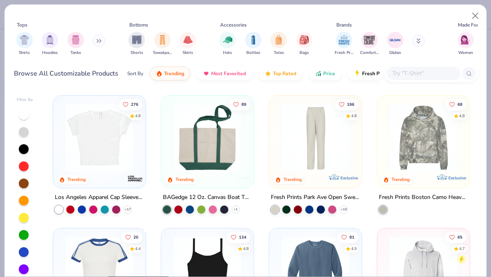
scroll to position [926, 0]
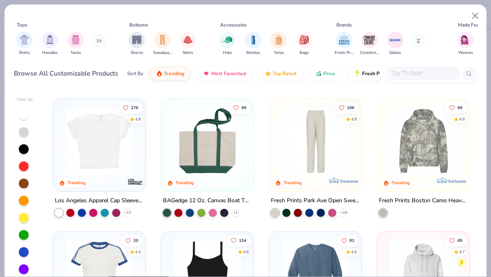
click at [226, 153] on img at bounding box center [207, 141] width 76 height 68
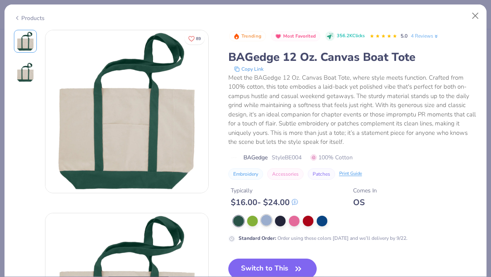
click at [268, 218] on div at bounding box center [266, 220] width 11 height 11
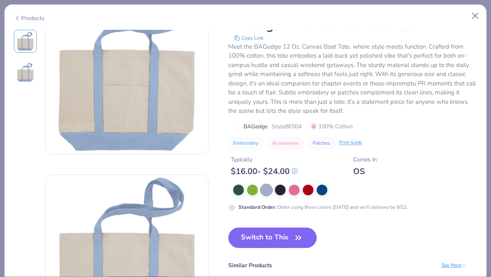
scroll to position [47, 0]
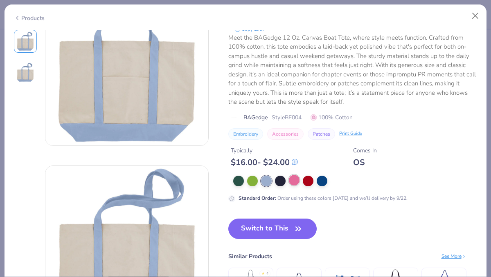
click at [296, 181] on div at bounding box center [294, 180] width 11 height 11
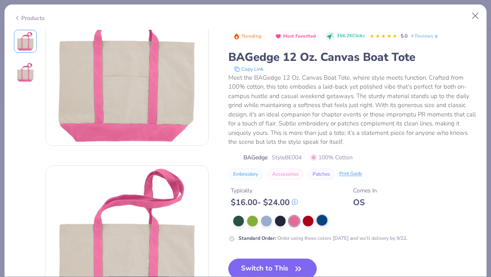
click at [321, 221] on div at bounding box center [322, 220] width 11 height 11
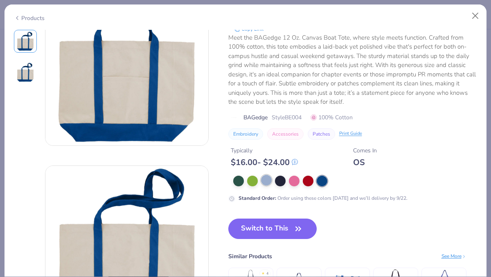
click at [264, 182] on div at bounding box center [266, 180] width 11 height 11
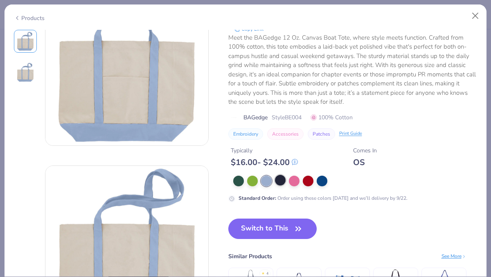
click at [281, 179] on div at bounding box center [280, 180] width 11 height 11
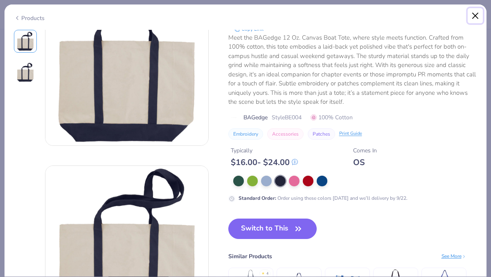
click at [477, 14] on button "Close" at bounding box center [476, 16] width 16 height 16
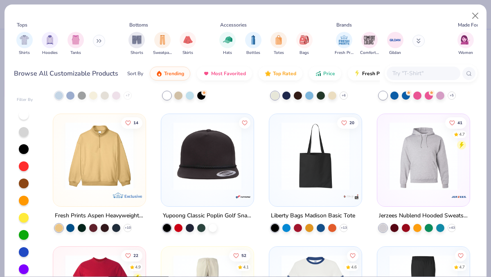
scroll to position [2506, 0]
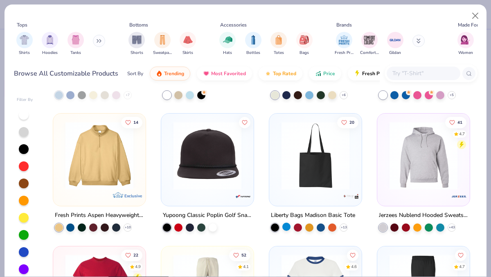
click at [285, 227] on div at bounding box center [286, 227] width 8 height 8
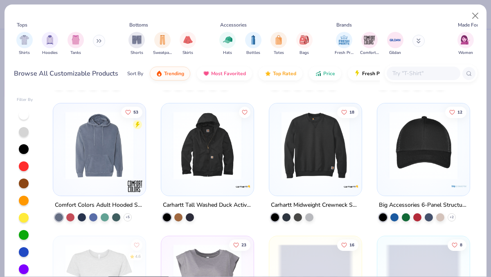
scroll to position [4155, 0]
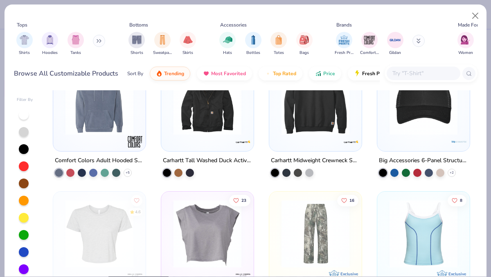
click at [105, 39] on button at bounding box center [99, 41] width 12 height 12
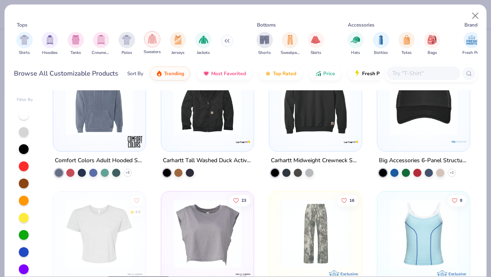
click at [156, 39] on img "filter for Sweaters" at bounding box center [152, 38] width 9 height 9
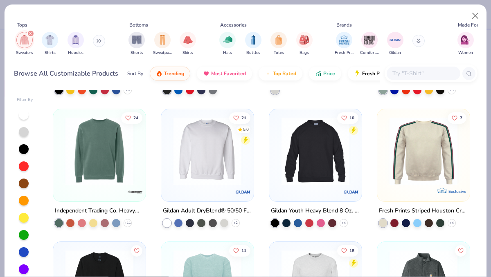
scroll to position [1050, 0]
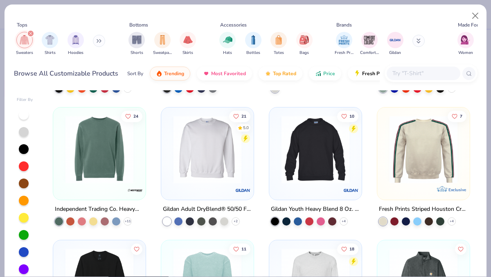
click at [31, 34] on icon "filter for Sweaters" at bounding box center [30, 33] width 2 height 2
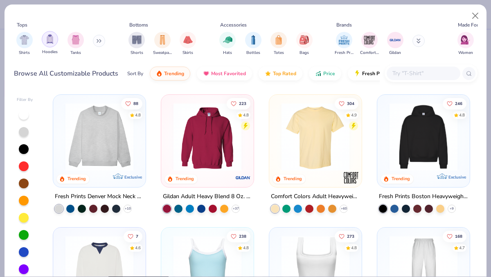
click at [45, 40] on div "filter for Hoodies" at bounding box center [50, 39] width 16 height 16
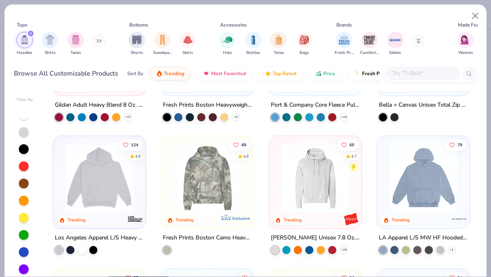
scroll to position [92, 0]
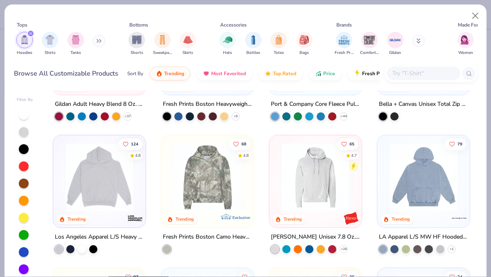
click at [109, 211] on div at bounding box center [99, 180] width 84 height 80
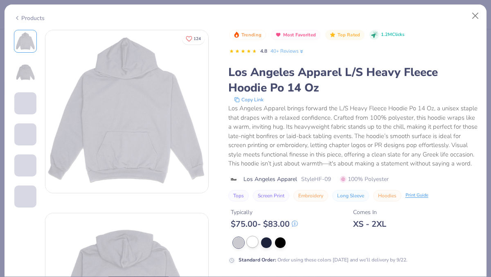
click at [252, 241] on div at bounding box center [252, 242] width 11 height 11
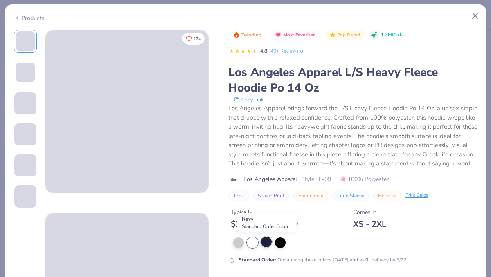
click at [263, 243] on div at bounding box center [266, 242] width 11 height 11
click at [239, 240] on div at bounding box center [238, 242] width 11 height 11
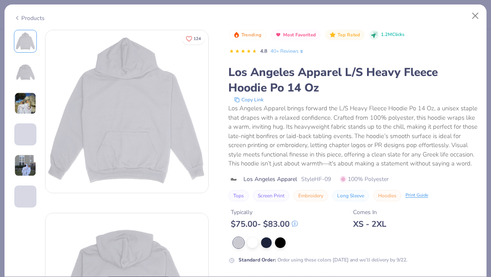
click at [25, 99] on img at bounding box center [25, 103] width 22 height 22
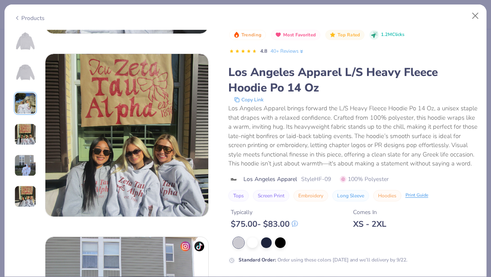
scroll to position [526, 0]
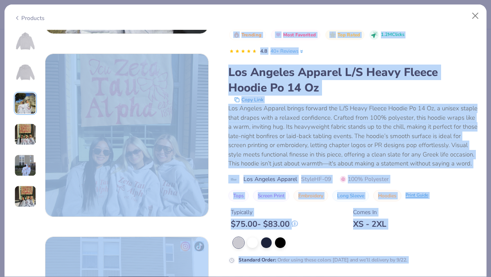
drag, startPoint x: 481, startPoint y: 110, endPoint x: 482, endPoint y: 161, distance: 50.8
click at [482, 160] on div "124 ZU Zeta Tau Alpha, [US_STATE] Christian University ZA Zeta Tau Alpha AC Alp…" at bounding box center [246, 154] width 482 height 248
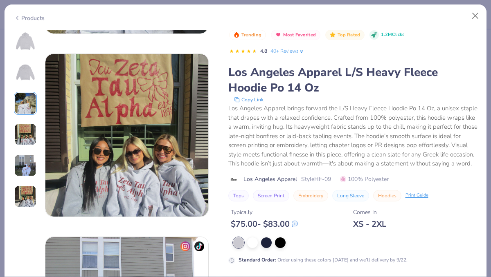
click at [465, 216] on div "Typically $ 75.00 - $ 83.00 Comes In XS - 2XL" at bounding box center [352, 216] width 249 height 28
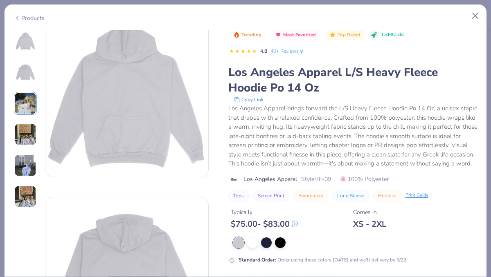
scroll to position [0, 0]
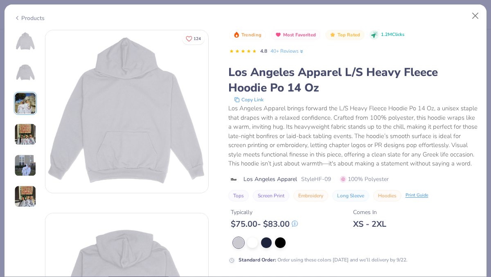
click at [24, 36] on img at bounding box center [26, 42] width 20 height 20
click at [162, 91] on img at bounding box center [126, 111] width 163 height 163
click at [475, 14] on button "Close" at bounding box center [476, 16] width 16 height 16
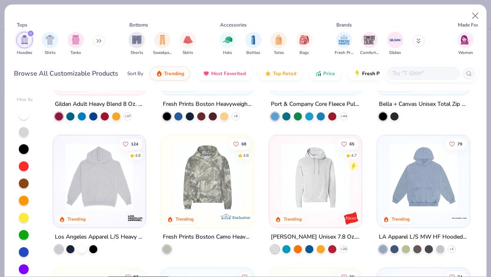
click at [122, 202] on img at bounding box center [99, 178] width 76 height 68
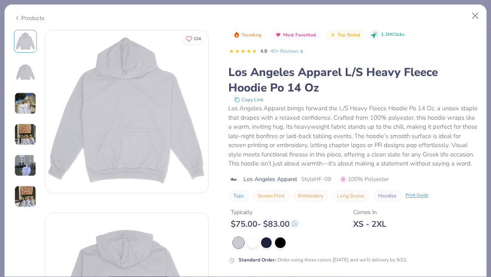
click at [36, 16] on div "Products" at bounding box center [29, 18] width 31 height 9
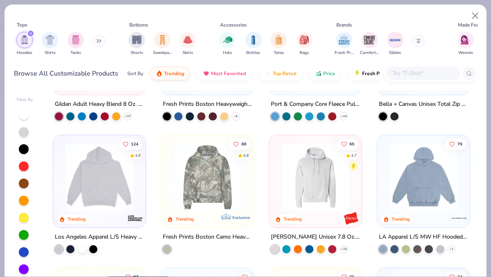
click at [121, 236] on div "Los Angeles Apparel L/S Heavy Fleece Hoodie Po 14 Oz" at bounding box center [99, 237] width 89 height 10
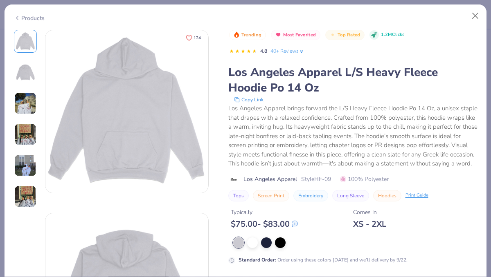
click at [198, 36] on span "124" at bounding box center [197, 38] width 7 height 4
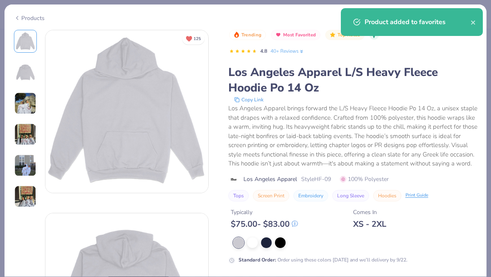
click at [406, 19] on div "Product added to favorites" at bounding box center [418, 22] width 106 height 10
click at [473, 22] on icon "close" at bounding box center [473, 22] width 4 height 4
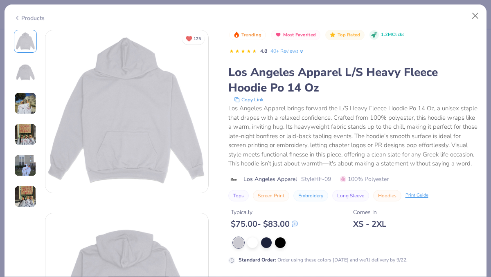
click at [32, 19] on div "Products" at bounding box center [29, 18] width 31 height 9
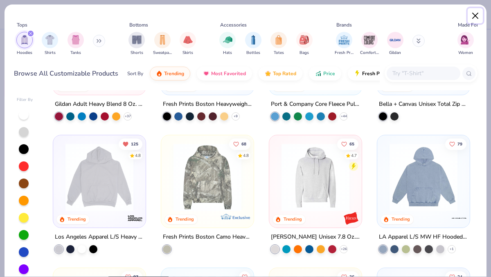
click at [477, 16] on button "Close" at bounding box center [476, 16] width 16 height 16
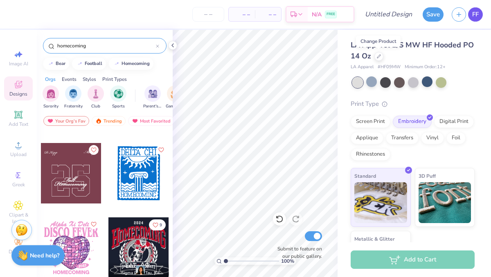
click at [472, 15] on span "FF" at bounding box center [475, 14] width 7 height 9
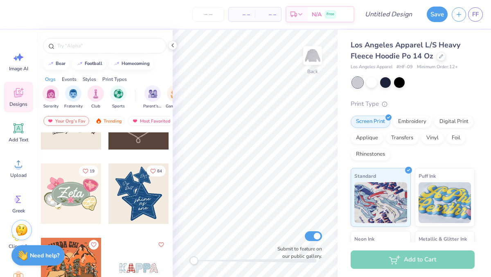
scroll to position [566, 0]
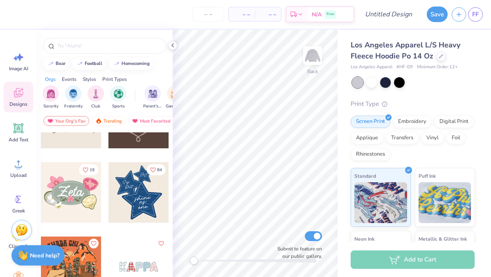
click at [140, 193] on div at bounding box center [138, 192] width 61 height 61
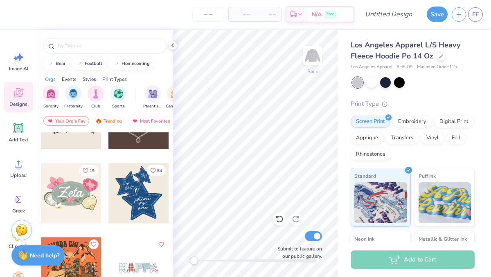
scroll to position [560, 0]
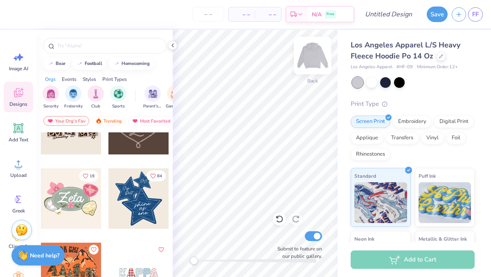
click at [313, 61] on img at bounding box center [312, 55] width 33 height 33
drag, startPoint x: 137, startPoint y: 187, endPoint x: 131, endPoint y: 195, distance: 9.9
click at [131, 195] on div at bounding box center [138, 199] width 61 height 61
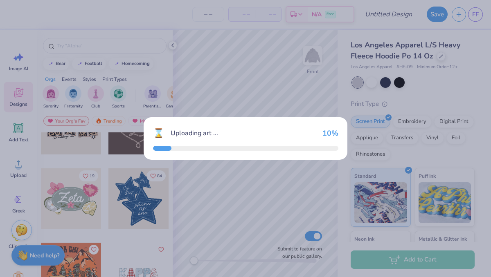
click at [132, 195] on div "⌛ Uploading art ... 10 %" at bounding box center [245, 138] width 491 height 277
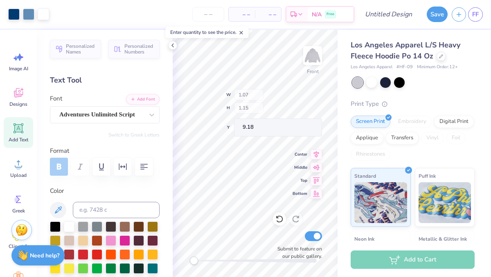
type input "1.07"
type input "1.15"
type input "9.18"
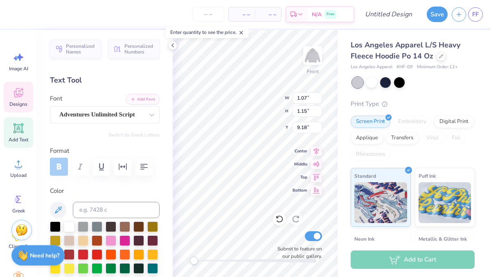
type input "1.06"
type input "1.16"
type input "9.38"
type input "11.30"
type input "11.03"
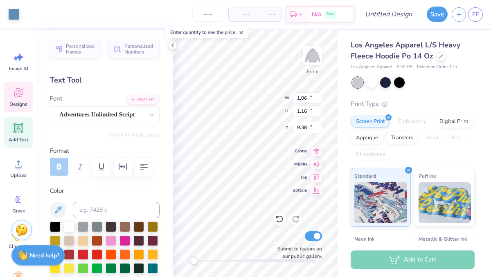
type input "11.57"
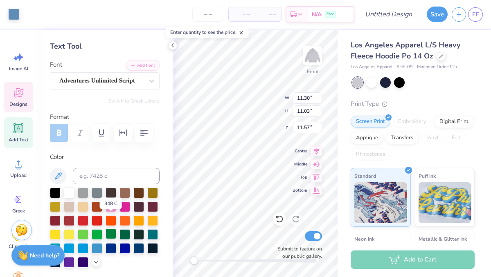
scroll to position [59, 0]
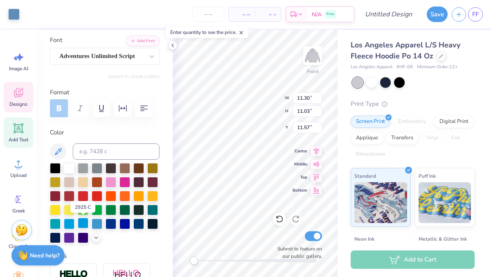
click at [81, 221] on div at bounding box center [83, 223] width 11 height 11
click at [71, 221] on div at bounding box center [69, 223] width 11 height 11
click at [80, 221] on div at bounding box center [83, 223] width 11 height 11
type input "2.53"
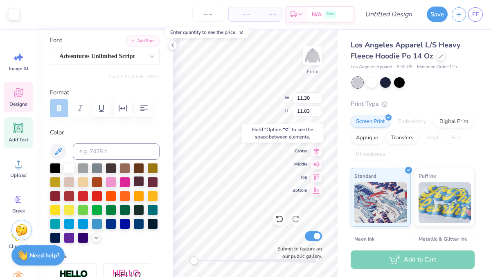
type input "1.10"
type input "12.72"
type input "7.65"
type input "7.76"
type input "8.63"
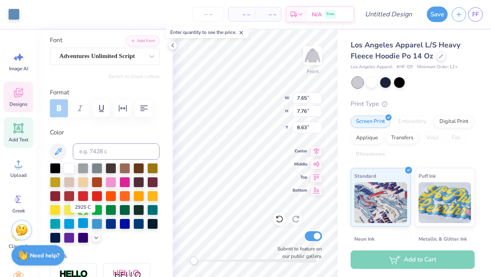
click at [82, 225] on div at bounding box center [83, 223] width 11 height 11
click at [68, 166] on div at bounding box center [69, 167] width 11 height 11
click at [81, 225] on div at bounding box center [83, 223] width 11 height 11
click at [68, 164] on div at bounding box center [69, 167] width 11 height 11
type input "5.30"
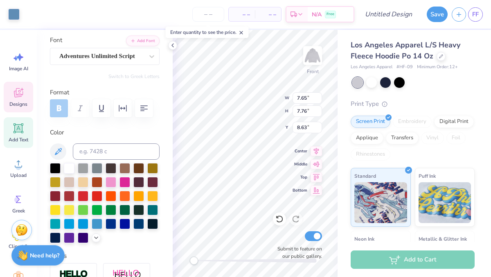
type input "5.35"
type input "7.15"
type input "1.06"
type input "1.16"
type input "9.38"
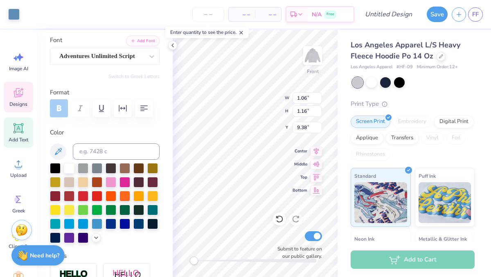
type input "5.30"
type input "5.35"
type input "7.29"
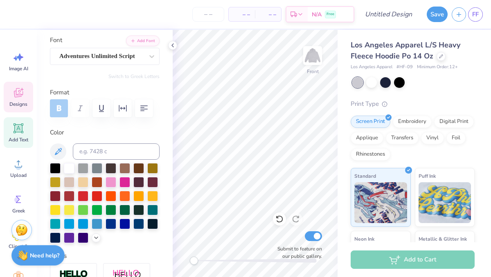
click at [17, 98] on icon at bounding box center [18, 93] width 12 height 12
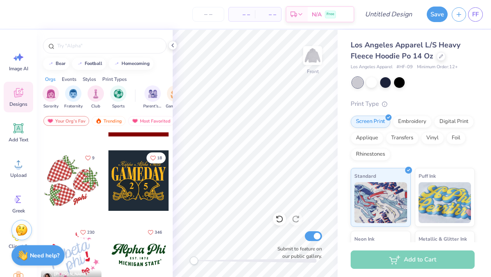
scroll to position [876, 0]
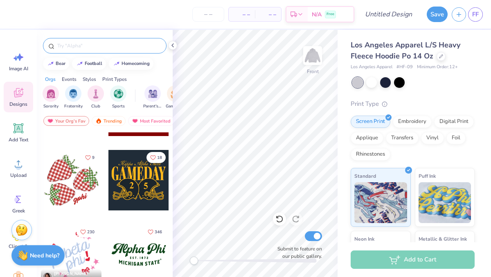
click at [106, 44] on input "text" at bounding box center [108, 46] width 105 height 8
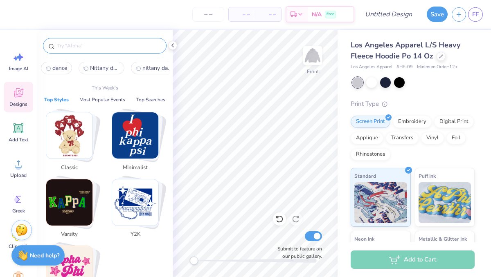
click at [65, 67] on span "dance" at bounding box center [59, 68] width 15 height 8
type input "dance"
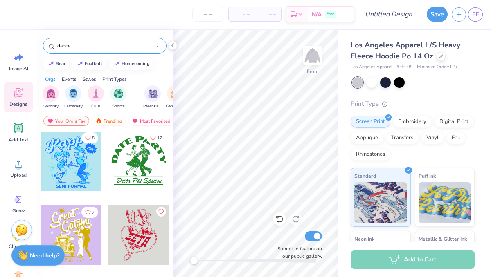
scroll to position [0, 0]
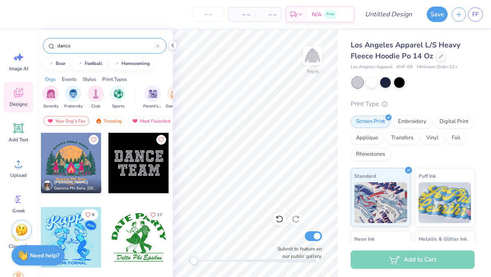
drag, startPoint x: 133, startPoint y: 156, endPoint x: 124, endPoint y: 167, distance: 14.8
click at [124, 167] on div at bounding box center [138, 163] width 61 height 61
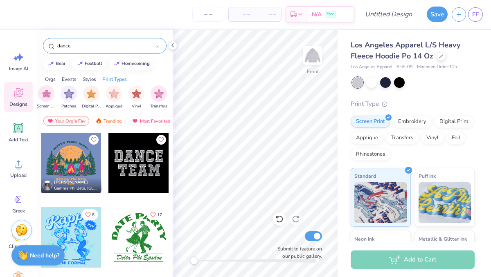
click at [159, 45] on div "dance" at bounding box center [105, 46] width 124 height 16
click at [158, 45] on icon at bounding box center [157, 46] width 3 height 3
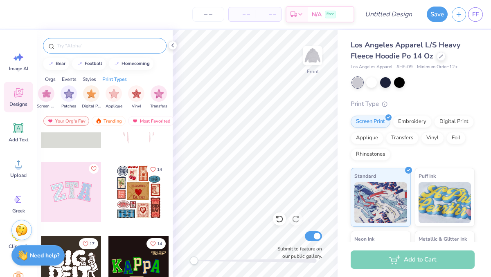
scroll to position [42, 0]
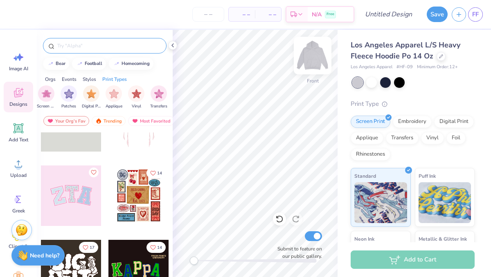
click at [316, 58] on img at bounding box center [312, 55] width 33 height 33
click at [63, 200] on div at bounding box center [71, 196] width 61 height 61
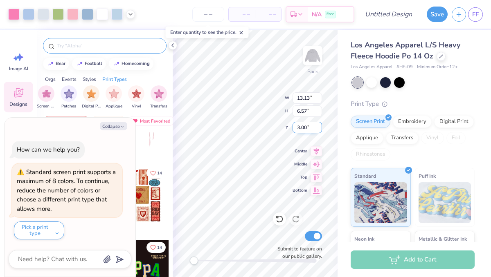
click at [296, 124] on div "Back W 13.13 13.13 " H 6.57 6.57 " Y 3.00 3.00 " Center Middle Top Bottom Submi…" at bounding box center [255, 154] width 165 height 248
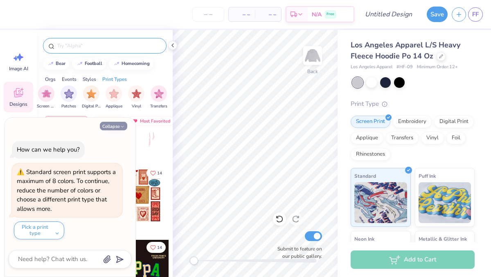
click at [124, 126] on icon "button" at bounding box center [122, 126] width 5 height 5
type textarea "x"
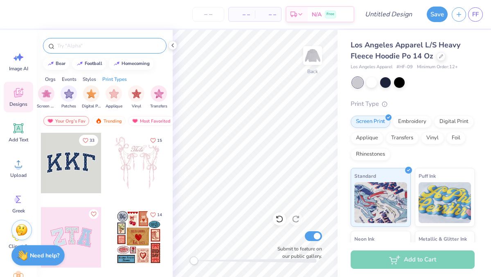
scroll to position [2, 0]
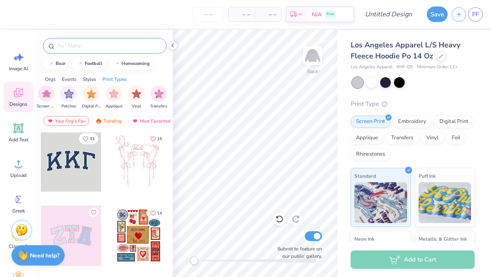
click at [73, 155] on div at bounding box center [71, 161] width 61 height 61
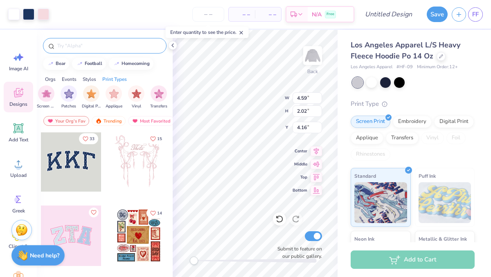
click at [301, 112] on input "2.02" at bounding box center [307, 111] width 29 height 11
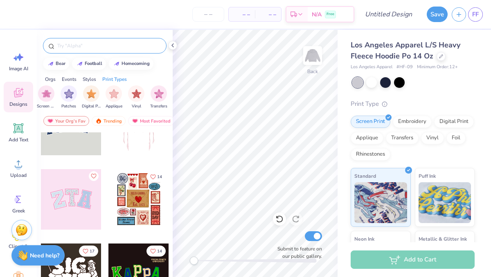
scroll to position [0, 0]
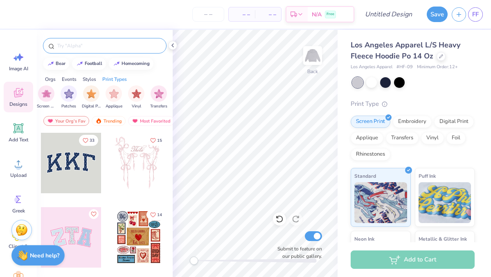
click at [81, 166] on div at bounding box center [71, 163] width 61 height 61
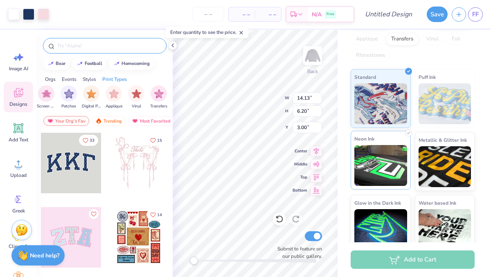
scroll to position [110, 0]
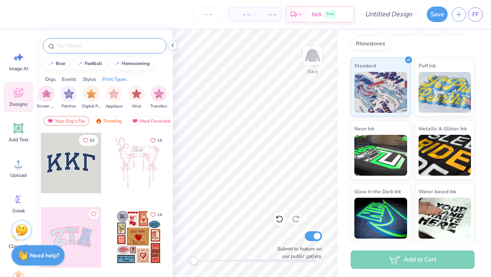
click at [68, 161] on div at bounding box center [71, 163] width 61 height 61
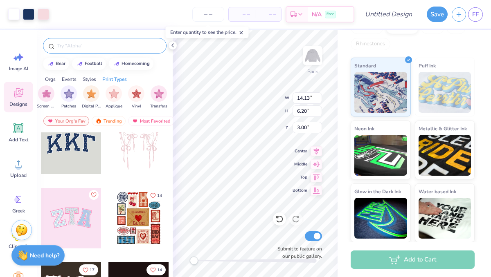
scroll to position [13, 0]
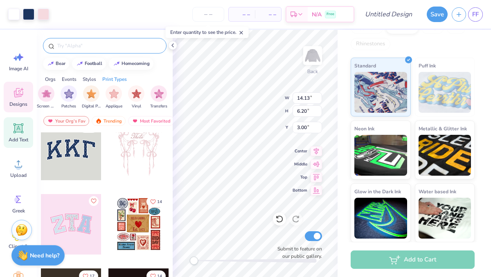
click at [22, 131] on icon at bounding box center [19, 129] width 10 height 10
type input "7.57"
type input "2.19"
type input "7.65"
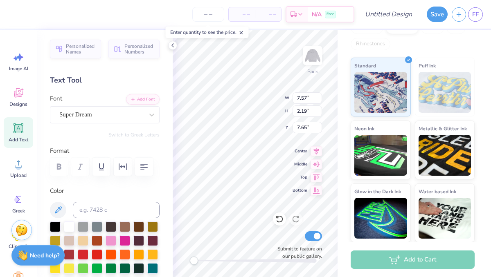
type input "14.13"
type input "6.20"
type input "3.00"
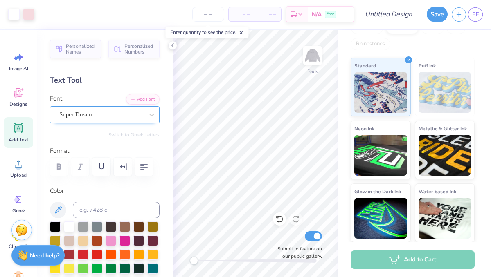
click at [142, 112] on div "Super Dream" at bounding box center [102, 114] width 86 height 13
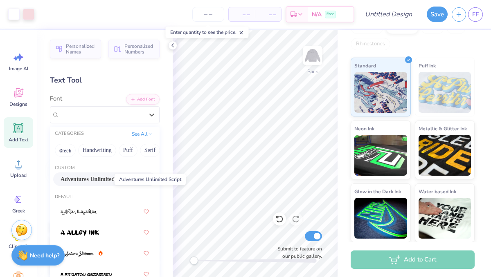
click at [99, 178] on span "Adventures Unlimited Script" at bounding box center [96, 179] width 70 height 9
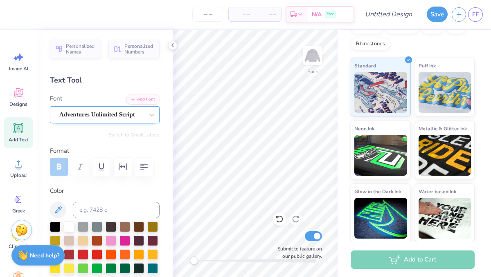
click at [128, 113] on div "Adventures Unlimited Script" at bounding box center [102, 114] width 86 height 13
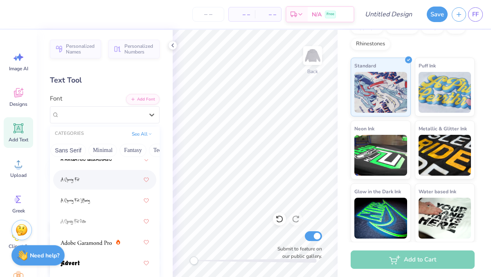
scroll to position [0, 0]
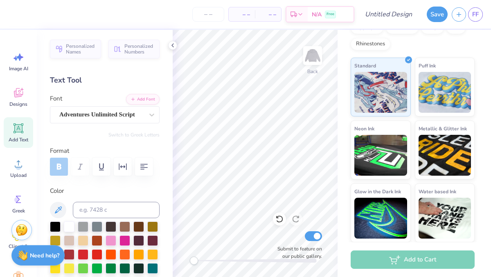
click at [21, 127] on icon at bounding box center [19, 129] width 8 height 8
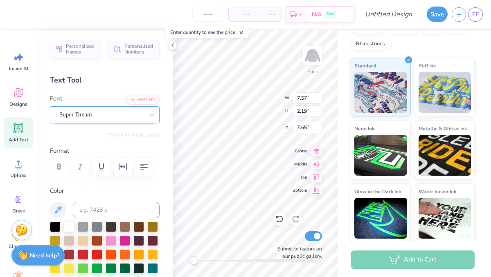
click at [110, 115] on div "Super Dream" at bounding box center [102, 114] width 86 height 13
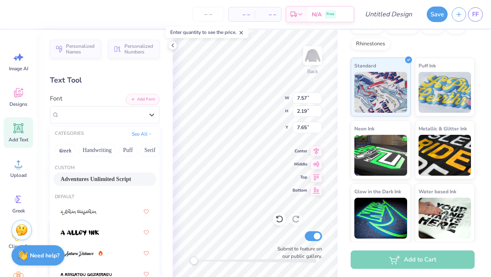
click at [101, 178] on span "Adventures Unlimited Script" at bounding box center [96, 179] width 70 height 9
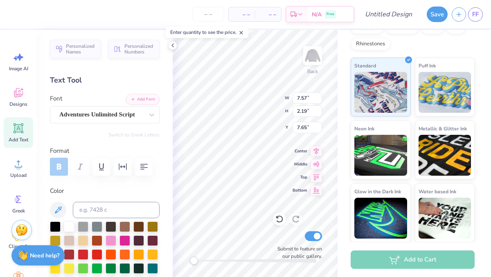
type textarea "T"
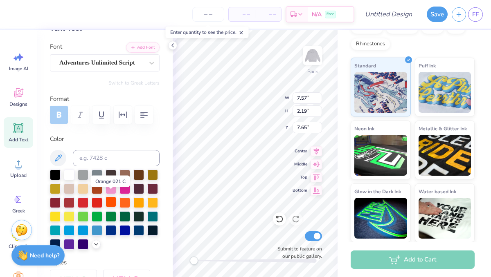
scroll to position [63, 0]
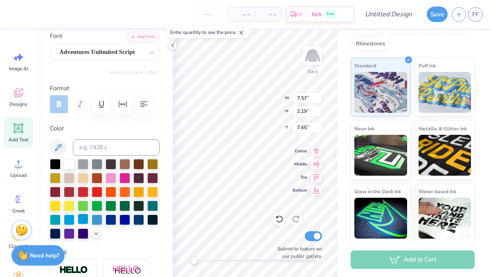
type textarea "NDP"
click at [83, 221] on div at bounding box center [83, 219] width 11 height 11
click at [72, 218] on div at bounding box center [69, 219] width 11 height 11
click at [95, 219] on div at bounding box center [97, 219] width 11 height 11
click at [83, 219] on div at bounding box center [83, 219] width 11 height 11
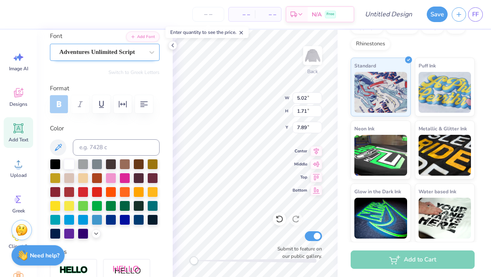
click at [108, 47] on div "Adventures Unlimited Script" at bounding box center [102, 52] width 86 height 13
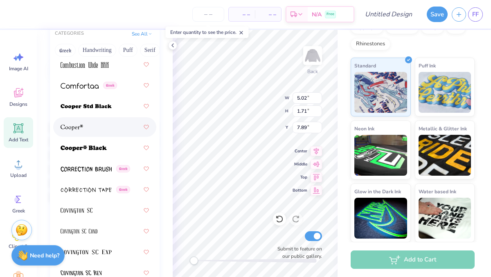
scroll to position [1738, 0]
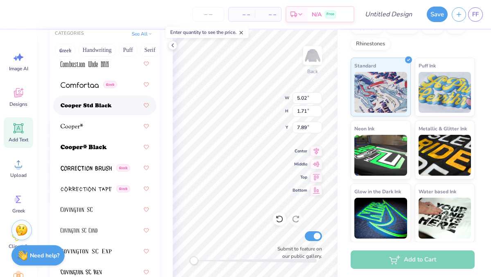
click at [98, 111] on div at bounding box center [105, 105] width 88 height 15
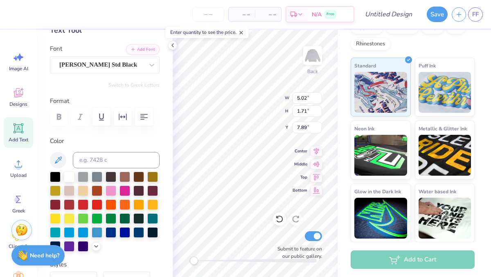
scroll to position [50, 0]
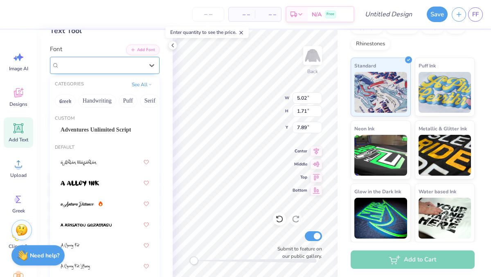
click at [107, 63] on div "Cooper Std Black" at bounding box center [102, 65] width 86 height 13
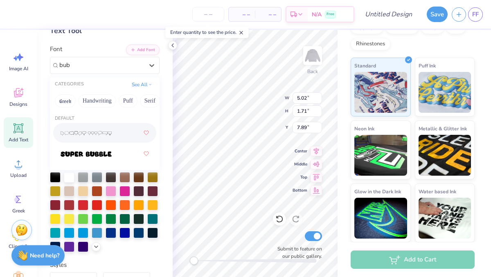
scroll to position [0, 0]
type input "bubble"
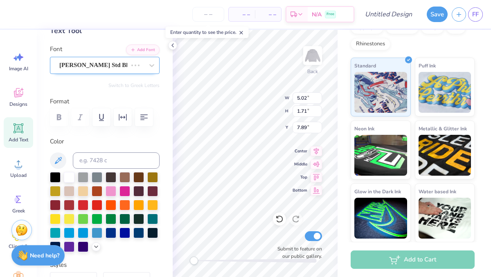
click at [111, 65] on div "Cooper Std Black" at bounding box center [94, 65] width 70 height 13
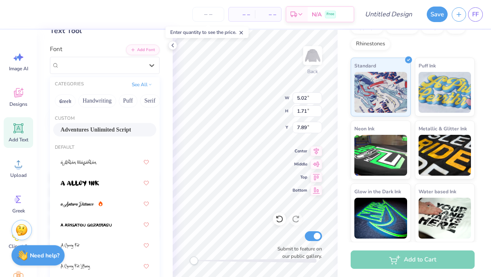
click at [91, 137] on div "Custom Adventures Unlimited Script" at bounding box center [105, 126] width 110 height 29
click at [89, 159] on span at bounding box center [79, 162] width 36 height 9
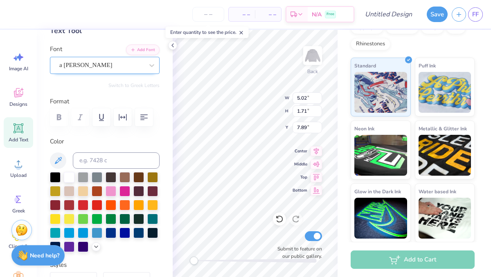
click at [103, 65] on div "a Ahlan Wasahlan" at bounding box center [102, 65] width 86 height 13
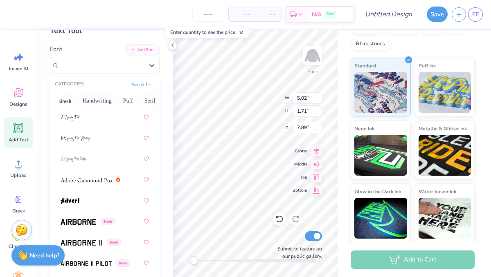
scroll to position [131, 0]
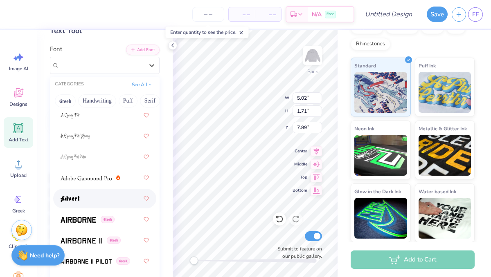
click at [81, 200] on div at bounding box center [105, 198] width 88 height 15
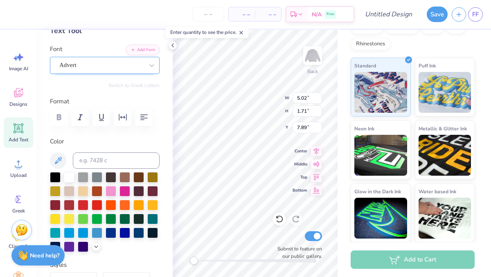
click at [97, 63] on div "Advert" at bounding box center [102, 65] width 86 height 13
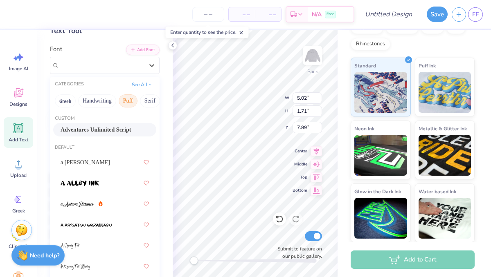
click at [135, 101] on button "Puff" at bounding box center [128, 101] width 19 height 13
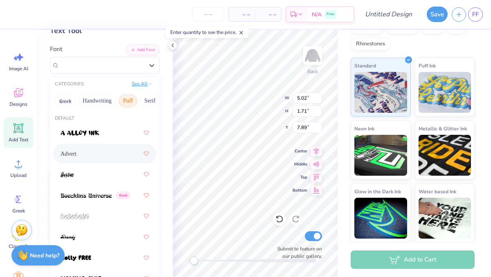
click at [147, 83] on button "See All" at bounding box center [141, 84] width 25 height 8
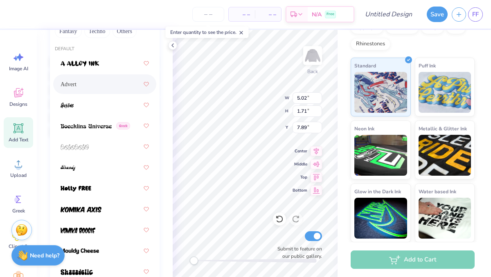
scroll to position [193, 0]
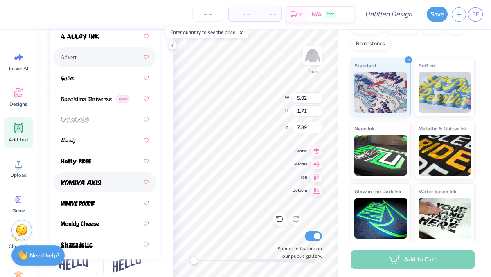
click at [74, 186] on span at bounding box center [81, 182] width 41 height 9
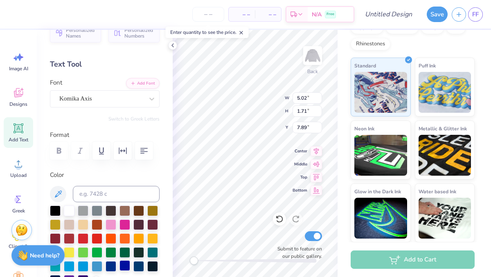
scroll to position [0, 0]
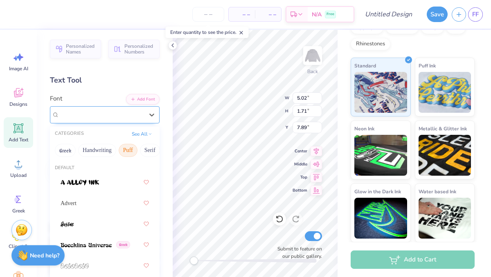
click at [104, 118] on div "Komika Axis" at bounding box center [102, 114] width 86 height 13
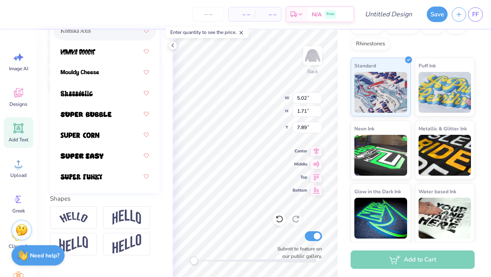
scroll to position [230, 0]
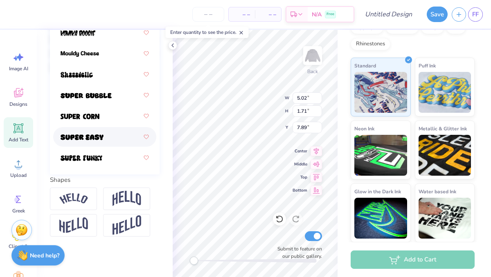
click at [100, 142] on div at bounding box center [105, 137] width 88 height 15
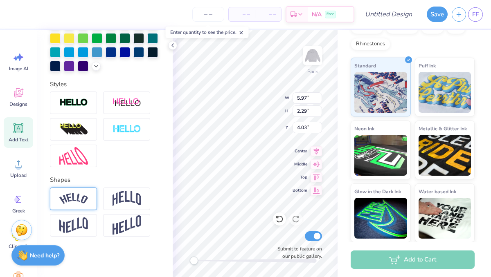
click at [80, 198] on img at bounding box center [73, 199] width 29 height 11
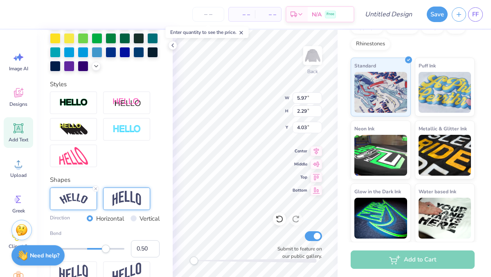
click at [117, 200] on img at bounding box center [127, 199] width 29 height 16
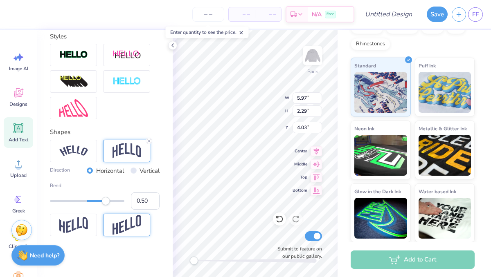
click at [119, 225] on img at bounding box center [127, 225] width 29 height 20
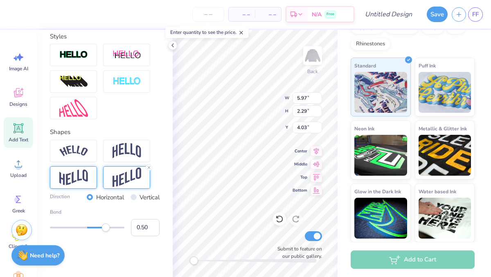
click at [83, 181] on img at bounding box center [73, 178] width 29 height 16
click at [118, 151] on img at bounding box center [127, 151] width 29 height 16
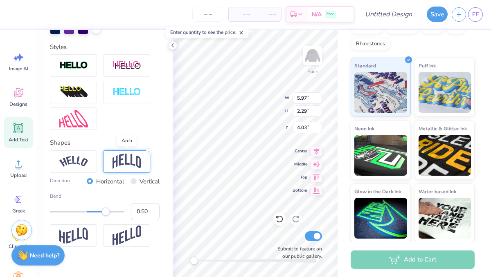
scroll to position [266, 0]
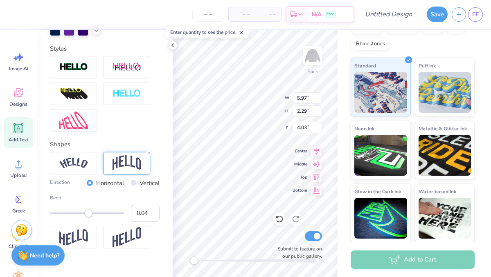
type input "0.03"
drag, startPoint x: 106, startPoint y: 212, endPoint x: 89, endPoint y: 215, distance: 17.0
click at [89, 215] on div "Accessibility label" at bounding box center [89, 213] width 8 height 8
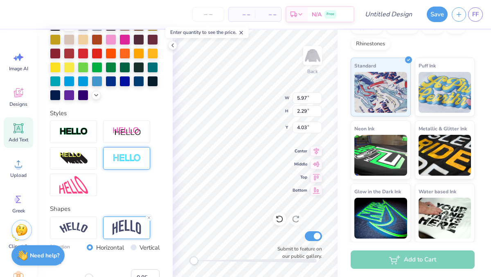
scroll to position [204, 0]
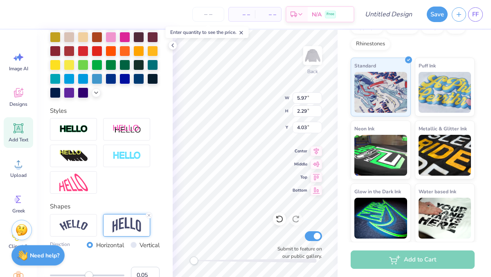
click at [120, 188] on div at bounding box center [105, 156] width 110 height 76
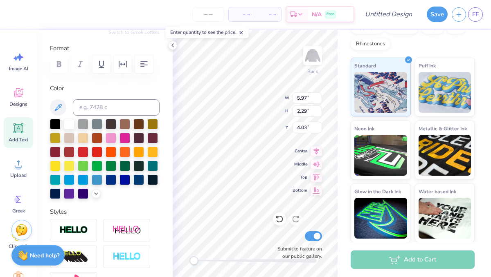
scroll to position [90, 0]
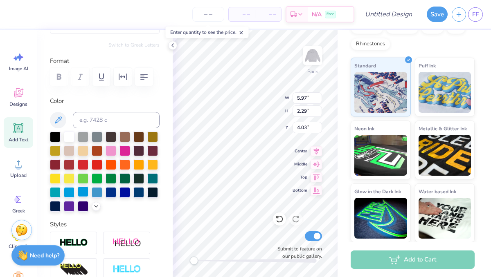
click at [85, 191] on div at bounding box center [83, 192] width 11 height 11
click at [71, 189] on div at bounding box center [69, 192] width 11 height 11
click at [96, 205] on icon at bounding box center [96, 206] width 7 height 7
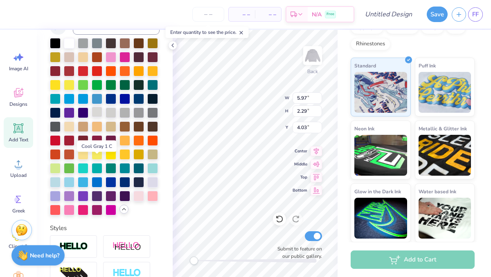
scroll to position [189, 0]
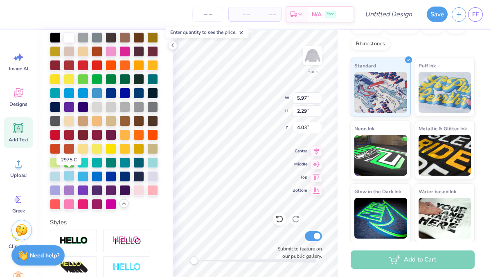
click at [70, 174] on div at bounding box center [69, 176] width 11 height 11
click at [83, 161] on div at bounding box center [83, 162] width 11 height 11
click at [153, 161] on div at bounding box center [152, 162] width 11 height 11
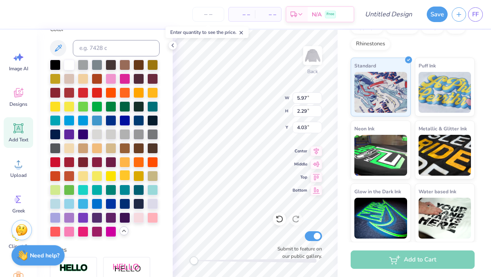
scroll to position [153, 0]
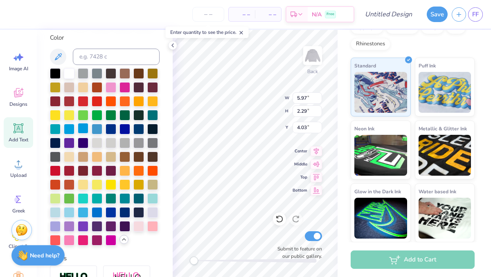
click at [85, 124] on div at bounding box center [83, 128] width 11 height 11
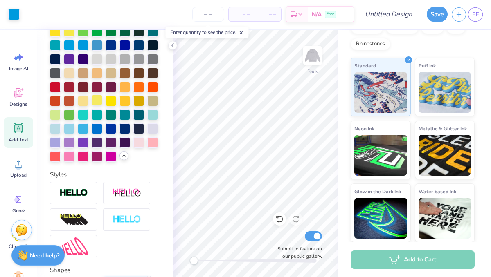
scroll to position [240, 0]
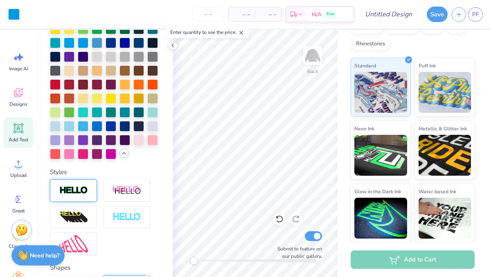
click at [80, 193] on img at bounding box center [73, 190] width 29 height 9
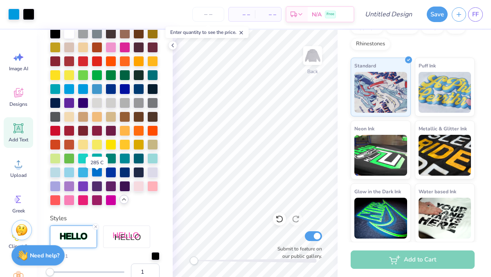
scroll to position [187, 0]
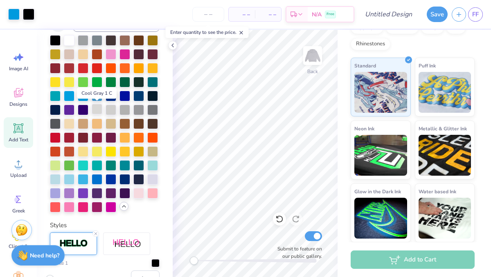
click at [97, 105] on div at bounding box center [97, 109] width 11 height 11
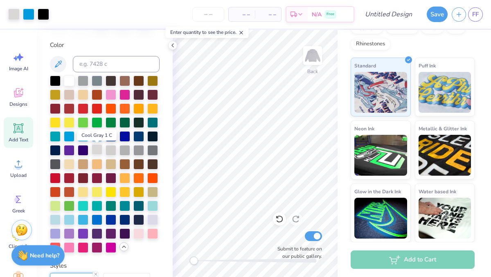
scroll to position [144, 0]
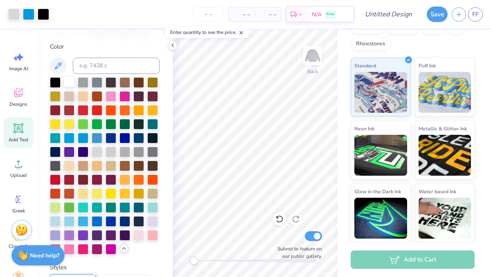
click at [71, 82] on div at bounding box center [69, 82] width 11 height 11
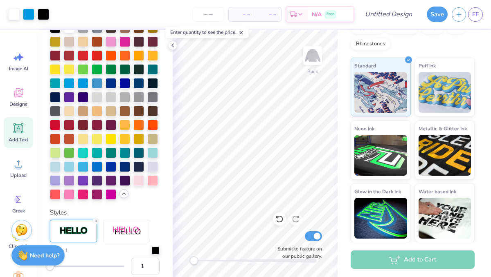
scroll to position [214, 0]
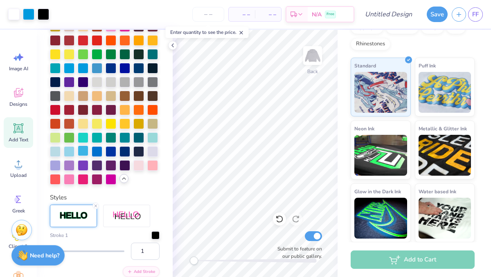
click at [86, 149] on div at bounding box center [83, 151] width 11 height 11
click at [70, 149] on div at bounding box center [69, 151] width 11 height 11
click at [80, 150] on div at bounding box center [83, 151] width 11 height 11
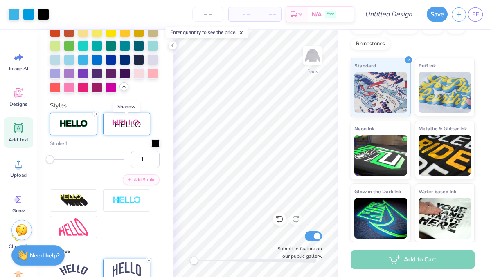
scroll to position [313, 0]
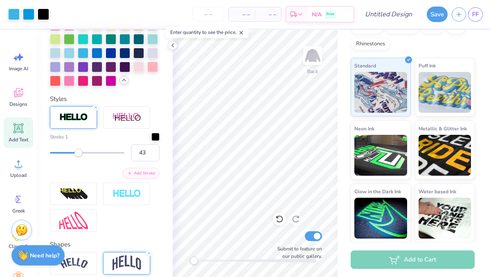
type input "44"
drag, startPoint x: 52, startPoint y: 151, endPoint x: 82, endPoint y: 166, distance: 34.0
click at [82, 166] on div "Stroke 1 44 Add Stroke" at bounding box center [105, 156] width 110 height 46
type input "1"
drag, startPoint x: 81, startPoint y: 154, endPoint x: 31, endPoint y: 153, distance: 50.3
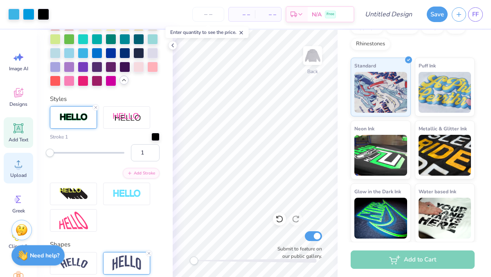
click at [31, 153] on div "Art colors – – Per Item – – Total Est. Delivery N/A Free Design Title Save FF I…" at bounding box center [245, 138] width 491 height 277
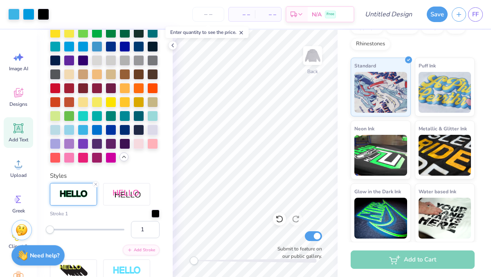
scroll to position [232, 0]
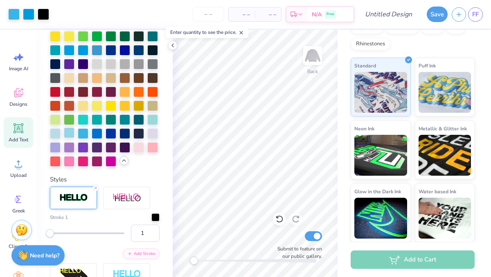
click at [69, 133] on div at bounding box center [69, 133] width 11 height 11
click at [78, 133] on div at bounding box center [83, 133] width 11 height 11
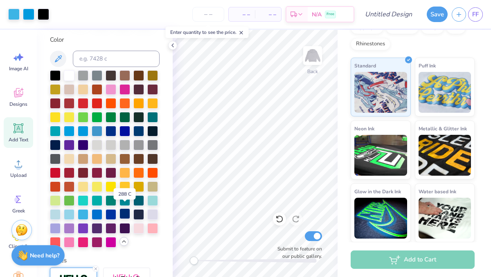
scroll to position [150, 0]
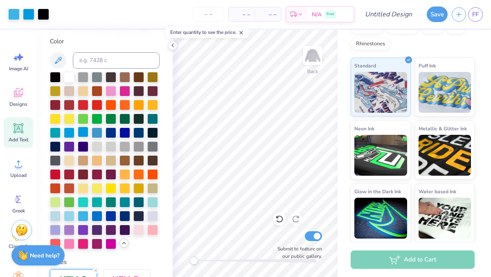
click at [83, 129] on div at bounding box center [83, 132] width 11 height 11
click at [70, 129] on div at bounding box center [69, 132] width 11 height 11
click at [85, 216] on div at bounding box center [83, 215] width 11 height 11
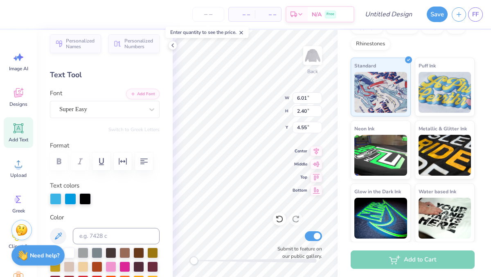
scroll to position [0, 0]
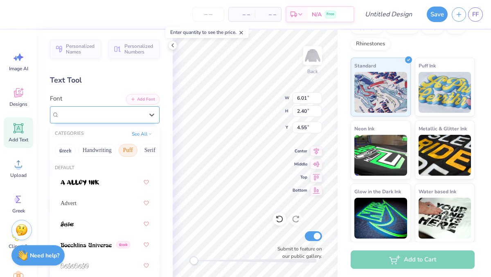
click at [124, 115] on div "Super Easy" at bounding box center [102, 114] width 86 height 13
click at [95, 149] on button "Handwriting" at bounding box center [97, 150] width 38 height 13
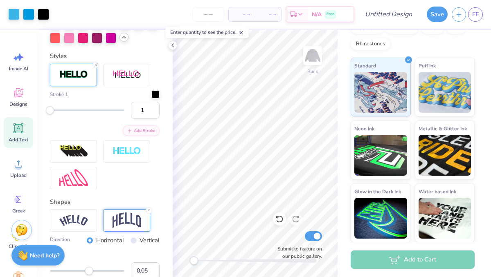
scroll to position [387, 0]
click at [135, 158] on div at bounding box center [126, 151] width 47 height 23
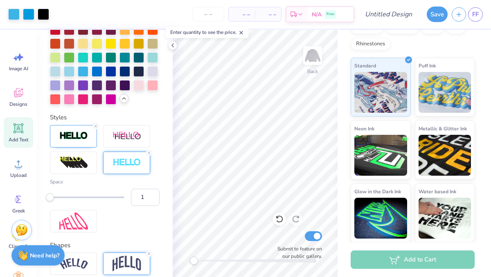
scroll to position [326, 0]
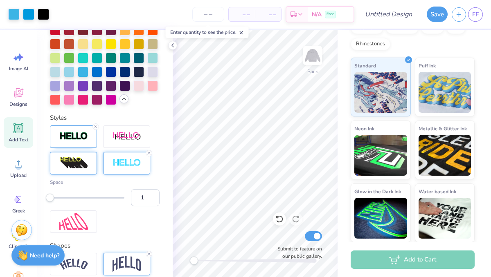
click at [79, 158] on img at bounding box center [73, 163] width 29 height 13
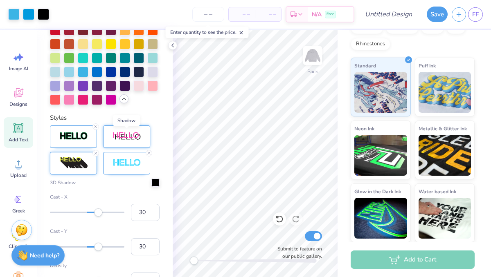
click at [115, 138] on img at bounding box center [127, 137] width 29 height 10
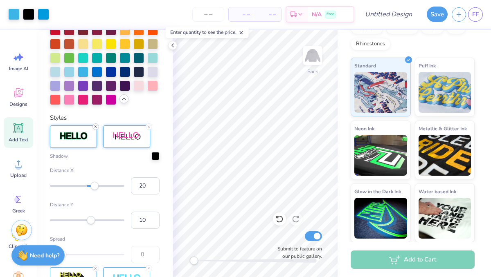
click at [93, 125] on icon at bounding box center [95, 126] width 5 height 5
click at [148, 126] on line at bounding box center [149, 127] width 2 height 2
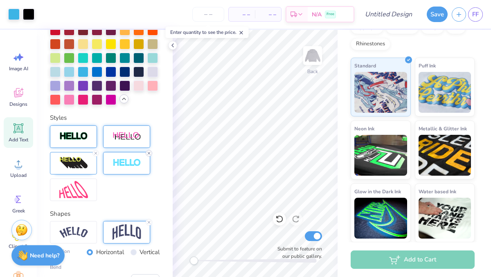
click at [148, 154] on line at bounding box center [149, 153] width 2 height 2
click at [95, 153] on icon at bounding box center [95, 153] width 5 height 5
click at [121, 169] on div at bounding box center [126, 163] width 47 height 23
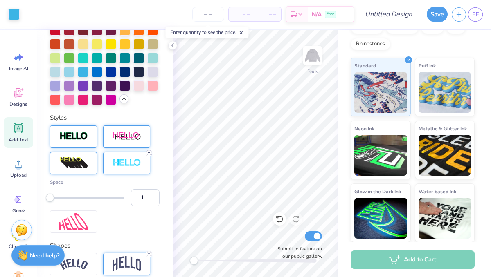
click at [148, 153] on icon at bounding box center [148, 153] width 5 height 5
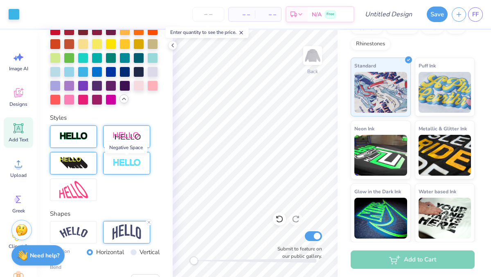
click at [138, 164] on img at bounding box center [127, 163] width 29 height 9
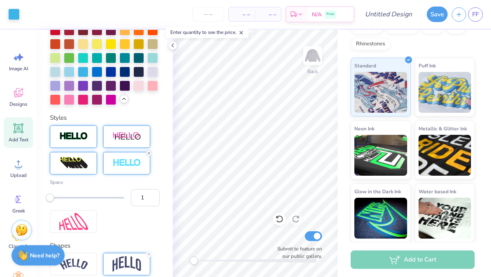
click at [148, 152] on line at bounding box center [149, 153] width 2 height 2
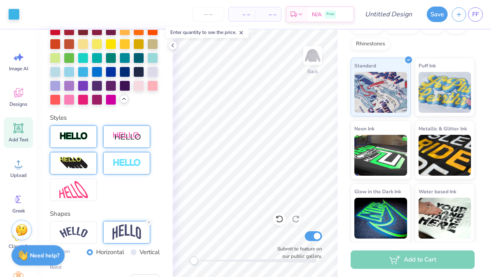
click at [135, 140] on img at bounding box center [127, 137] width 29 height 10
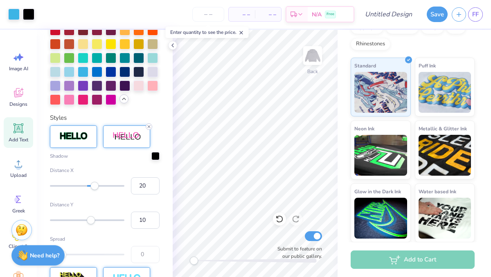
click at [149, 125] on icon at bounding box center [148, 126] width 5 height 5
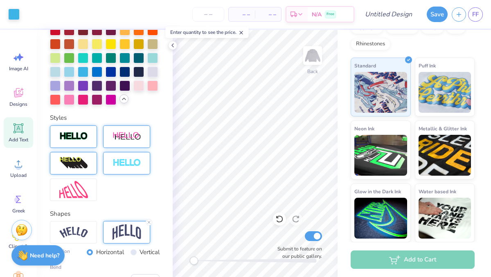
click at [79, 133] on img at bounding box center [73, 136] width 29 height 9
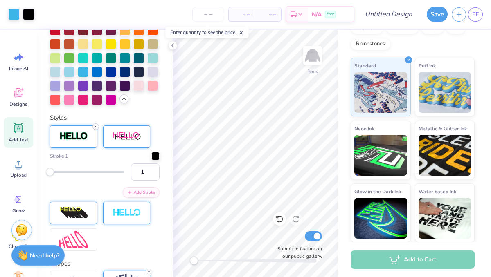
click at [95, 126] on line at bounding box center [96, 127] width 2 height 2
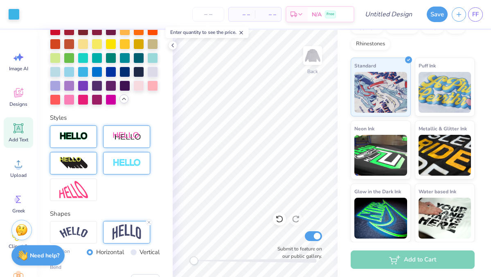
click at [126, 160] on img at bounding box center [127, 163] width 29 height 9
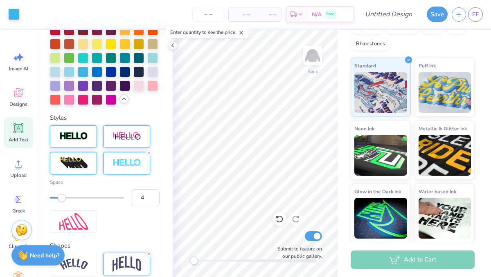
type input "5"
drag, startPoint x: 50, startPoint y: 198, endPoint x: 68, endPoint y: 201, distance: 18.0
click at [68, 201] on div at bounding box center [87, 198] width 74 height 8
type input "3"
drag, startPoint x: 65, startPoint y: 196, endPoint x: 57, endPoint y: 201, distance: 8.9
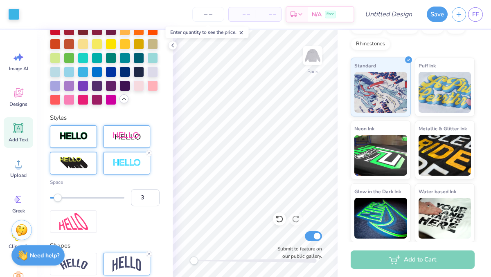
click at [57, 201] on div "Accessibility label" at bounding box center [58, 198] width 8 height 8
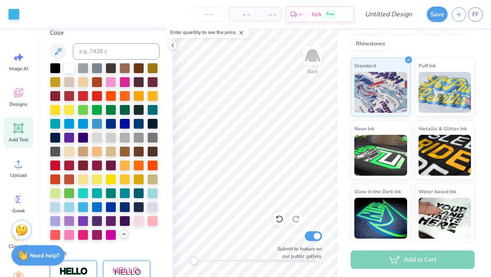
scroll to position [0, 0]
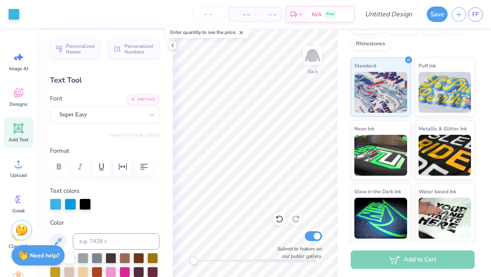
click at [23, 131] on icon at bounding box center [18, 128] width 12 height 12
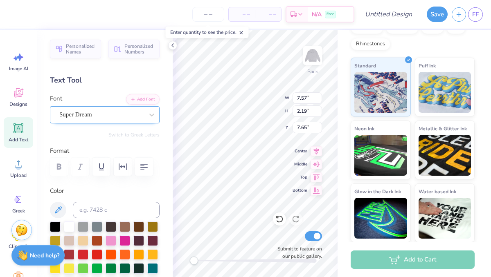
click at [86, 119] on div "Super Dream" at bounding box center [102, 114] width 86 height 13
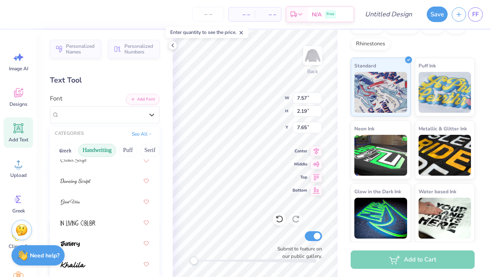
scroll to position [147, 0]
click at [84, 182] on img at bounding box center [76, 182] width 30 height 6
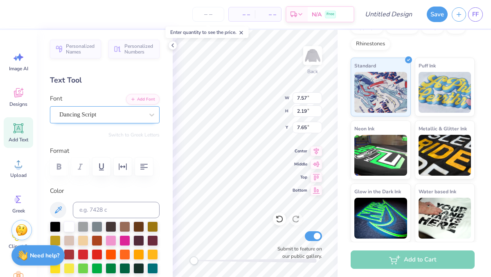
click at [100, 119] on div at bounding box center [101, 114] width 84 height 11
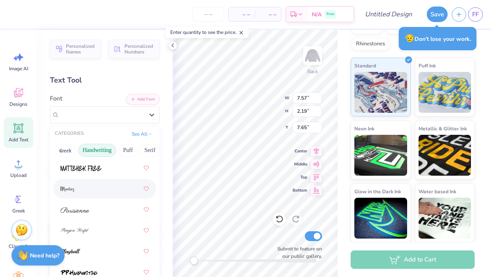
scroll to position [330, 0]
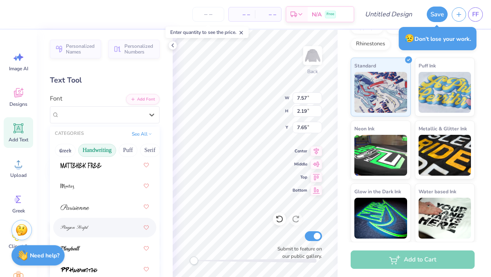
click at [91, 230] on div at bounding box center [105, 228] width 88 height 15
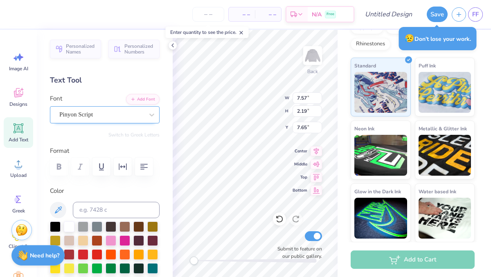
click at [122, 115] on div "Pinyon Script" at bounding box center [102, 114] width 86 height 13
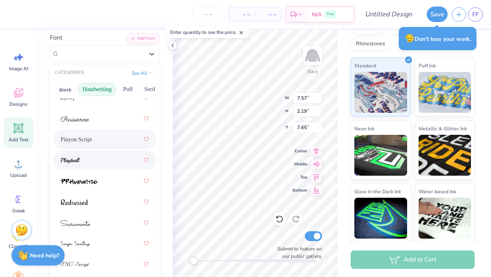
scroll to position [62, 0]
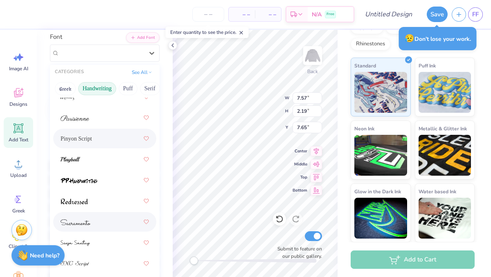
click at [116, 221] on div at bounding box center [105, 222] width 88 height 15
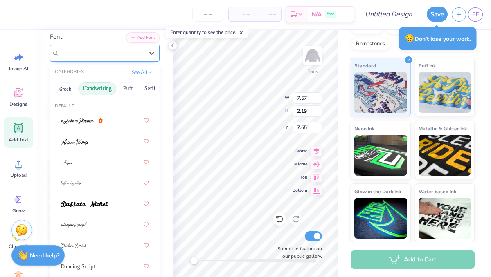
click at [113, 57] on div "Sacramento" at bounding box center [102, 53] width 86 height 13
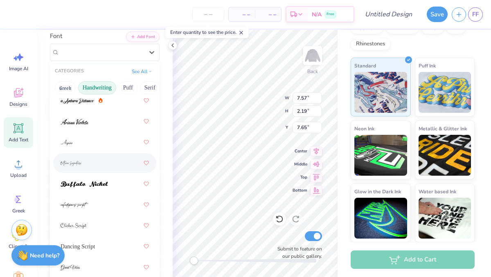
scroll to position [20, 0]
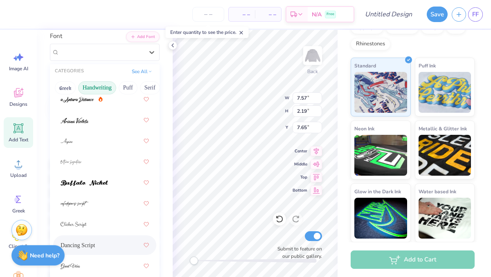
click at [83, 241] on div "Dancing Script" at bounding box center [105, 245] width 88 height 15
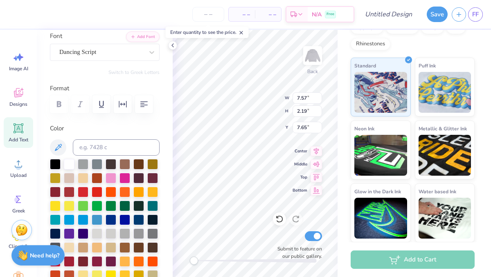
scroll to position [0, 0]
type textarea "T"
type textarea "Nittany Dance Project"
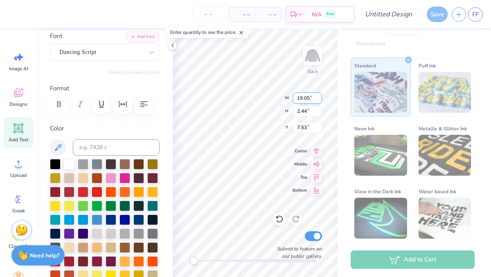
type input "19.05"
type input "2.44"
type input "7.53"
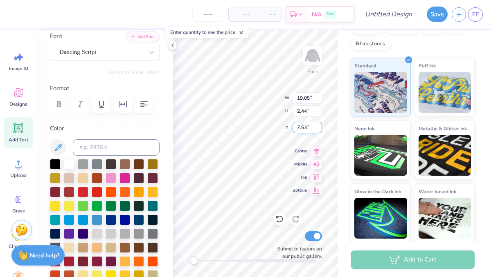
click at [299, 131] on div "Back W 19.05 19.05 " H 2.44 2.44 " Y 7.53 7.53 " Center Middle Top Bottom Submi…" at bounding box center [255, 154] width 165 height 248
type input "7.80"
type input "1.00"
type input "11.53"
click at [304, 133] on div "Back W 7.80 7.80 " H 1.00 1.00 " Y 11.53 11.53 " Center Middle Top Bottom Submi…" at bounding box center [255, 154] width 165 height 248
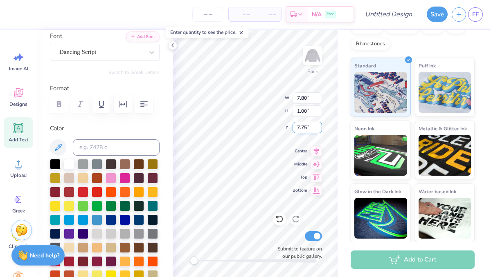
click at [296, 132] on div "Back W 7.80 7.80 " H 1.00 1.00 " Y 7.75 7.75 " Center Middle Top Bottom Submit …" at bounding box center [255, 154] width 165 height 248
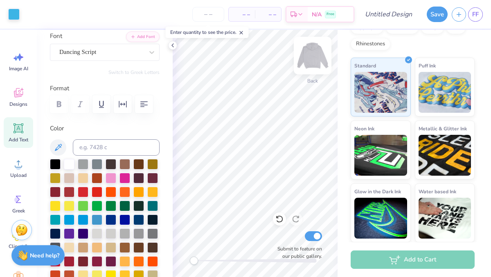
click at [313, 60] on img at bounding box center [312, 55] width 33 height 33
click at [17, 98] on icon at bounding box center [18, 93] width 12 height 12
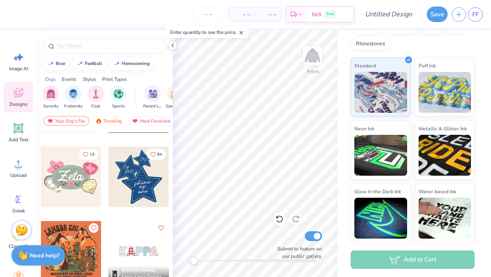
scroll to position [581, 0]
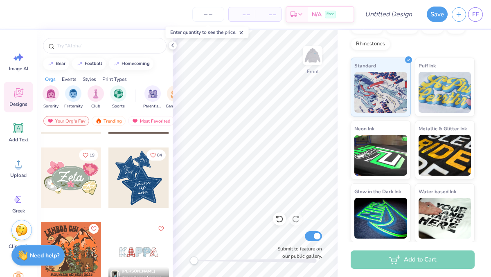
click at [139, 185] on div at bounding box center [138, 178] width 61 height 61
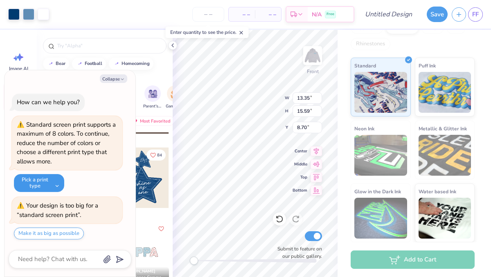
click at [54, 185] on button "Pick a print type" at bounding box center [39, 183] width 50 height 18
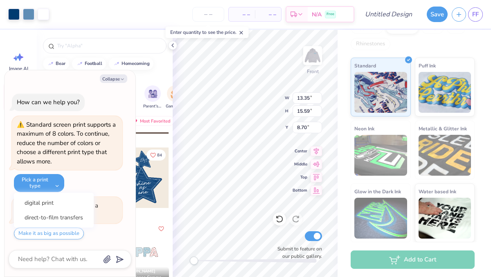
click at [102, 174] on div "Standard screen print supports a maximum of 8 colors. To continue, reduce the n…" at bounding box center [67, 154] width 110 height 77
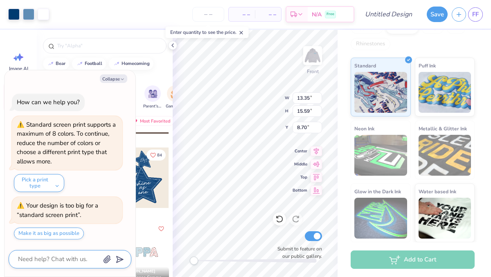
click at [70, 259] on textarea at bounding box center [58, 259] width 83 height 11
type textarea "x"
type textarea "h"
type textarea "x"
type textarea "ho"
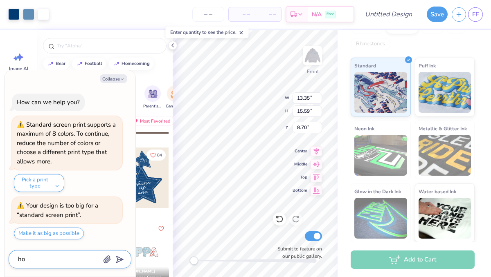
type textarea "x"
type textarea "how"
type textarea "x"
type textarea "how"
type textarea "x"
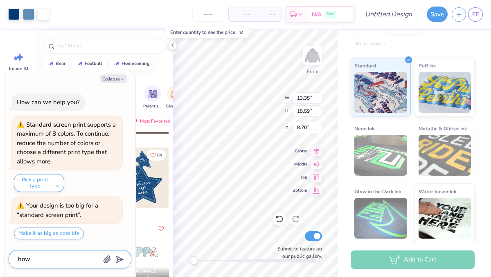
type textarea "how d"
type textarea "x"
type textarea "how do"
type textarea "x"
type textarea "how do"
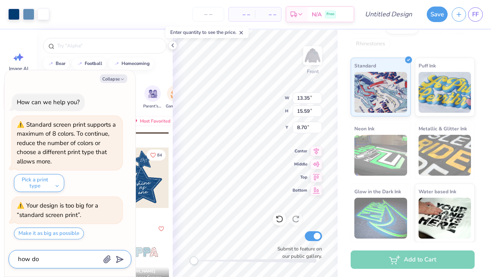
type textarea "x"
type textarea "how do i"
type textarea "x"
type textarea "how do i"
type textarea "x"
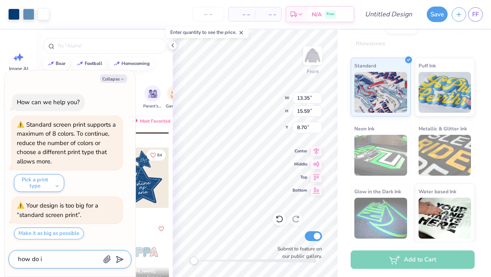
type textarea "how do i c"
type textarea "x"
type textarea "how do i ch"
type textarea "x"
type textarea "how do i chn"
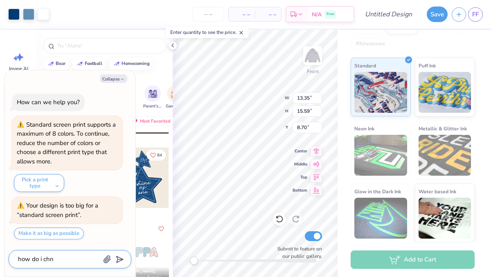
type textarea "x"
type textarea "how do i chna"
type textarea "x"
type textarea "how do i chnag"
type textarea "x"
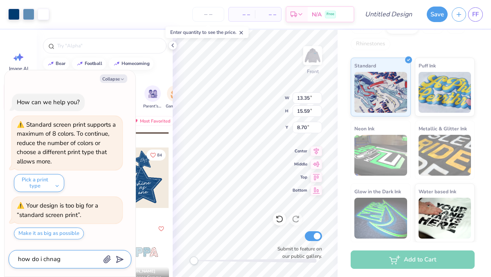
type textarea "how do i chnage"
type textarea "x"
type textarea "how do i chnage"
type textarea "x"
type textarea "how do i chnage t"
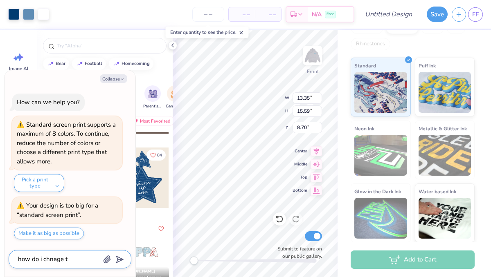
type textarea "x"
type textarea "how do i chnage th"
type textarea "x"
type textarea "how do i chnage the"
type textarea "x"
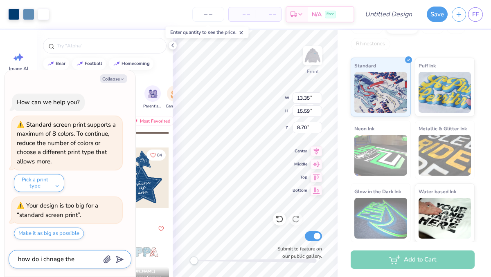
type textarea "how do i chnage the"
type textarea "x"
type textarea "how do i chnage the s"
type textarea "x"
type textarea "how do i chnage the st"
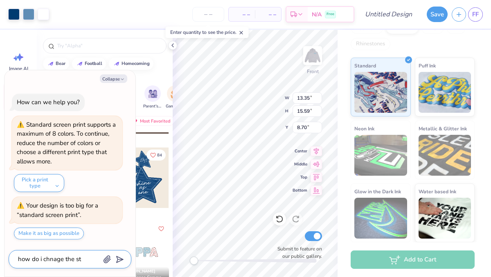
type textarea "x"
type textarea "how do i chnage the sta"
type textarea "x"
type textarea "how do i chnage the star"
type textarea "x"
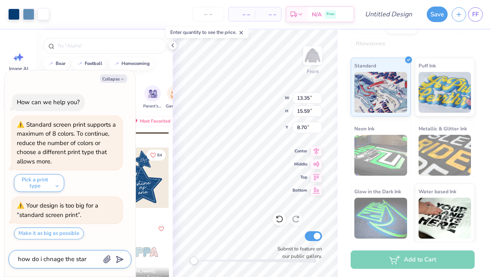
type textarea "how do i chnage the star"
type textarea "x"
type textarea "how do i chnage the star c"
type textarea "x"
type textarea "how do i chnage the star co"
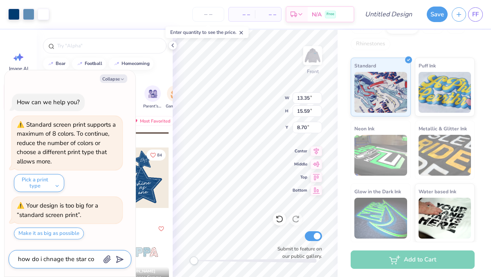
type textarea "x"
type textarea "how do i chnage the star col"
type textarea "x"
type textarea "how do i chnage the star colo"
type textarea "x"
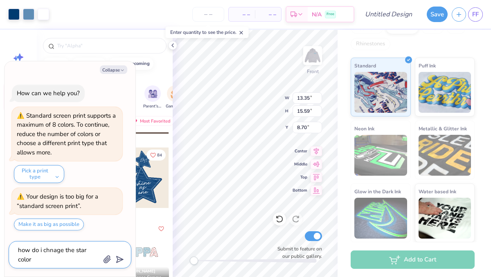
type textarea "how do i chnage the star color"
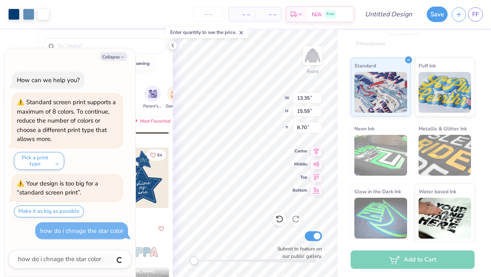
type textarea "x"
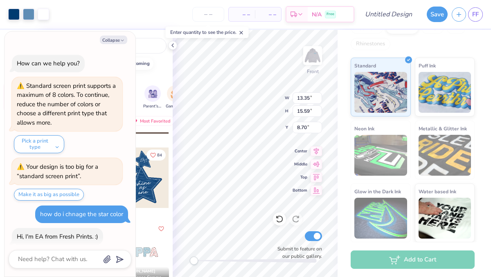
scroll to position [22, 0]
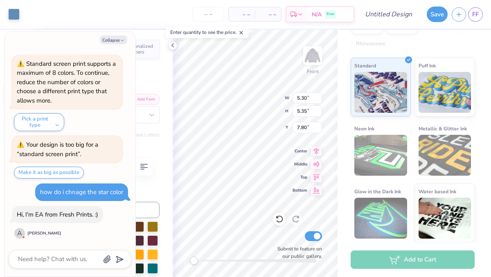
type textarea "x"
type input "1.07"
type input "1.15"
type input "9.83"
type textarea "x"
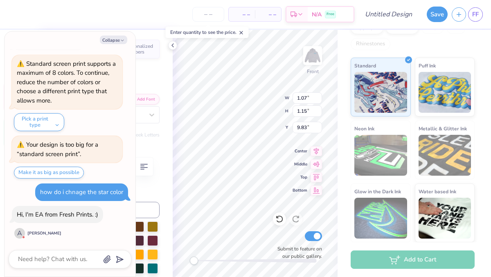
type input "1.06"
type input "1.16"
type input "10.04"
type textarea "x"
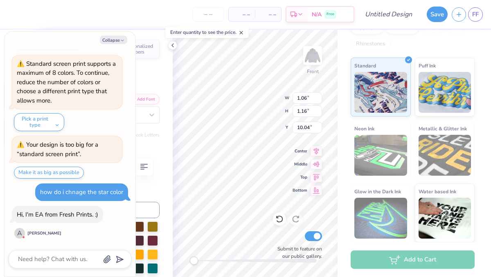
type textarea "20"
type textarea "x"
type textarea "2025"
type textarea "x"
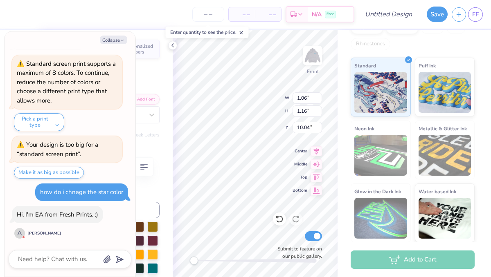
type textarea "2025"
type textarea "x"
type input "1.07"
type input "1.15"
type input "9.83"
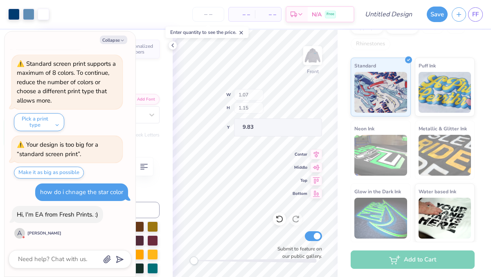
type textarea "x"
type input "2.25"
type input "1.50"
type input "9.65"
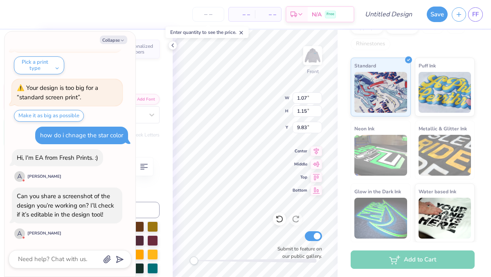
type textarea "x"
type textarea "1"
type textarea "x"
type textarea "2"
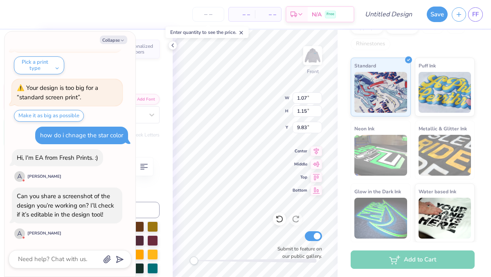
type textarea "x"
type textarea "20"
type textarea "x"
type textarea "202"
type textarea "x"
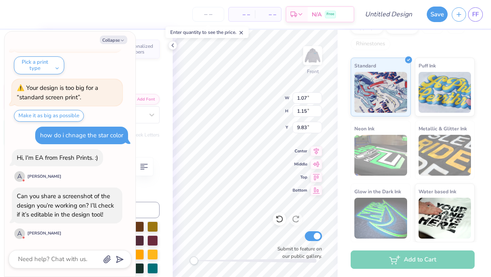
type textarea "2025"
type textarea "x"
type textarea "2025"
type textarea "x"
type textarea "2025"
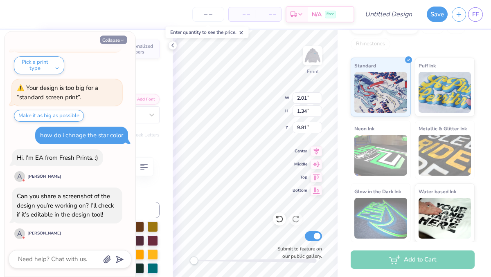
click at [118, 38] on button "Collapse" at bounding box center [113, 40] width 27 height 9
type textarea "x"
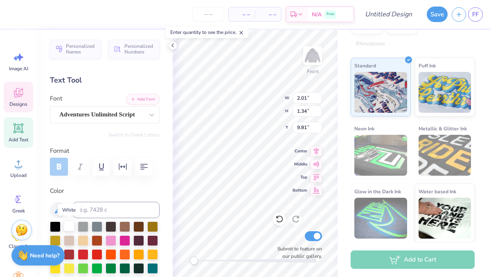
click at [68, 228] on div at bounding box center [69, 226] width 11 height 11
type textarea "Nittany"
type input "2.53"
type input "1.10"
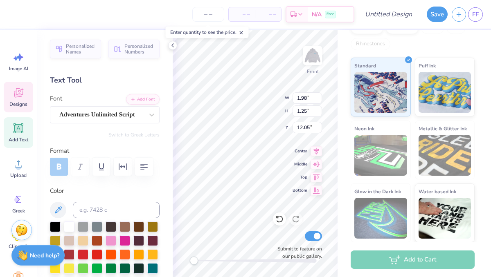
type input "13.37"
type textarea "D"
type textarea "Dance Practice"
type input "7.86"
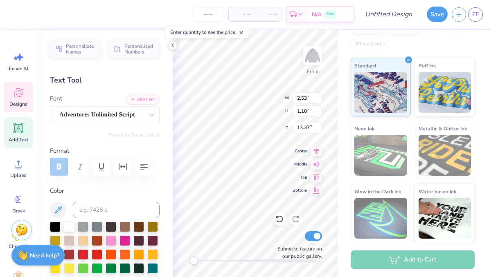
type input "1.42"
type input "13.25"
type input "7.65"
type input "7.76"
type input "9.28"
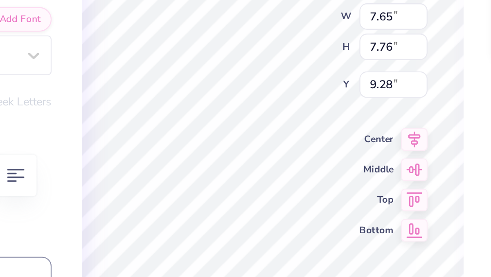
type input "5.00"
type input "0.90"
type input "13.78"
type input "4.04"
type input "1.11"
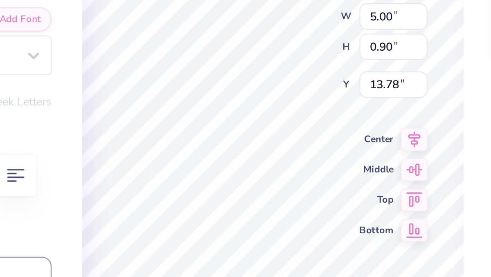
type input "12.11"
type input "7.65"
type input "7.76"
type input "8.74"
type input "5.00"
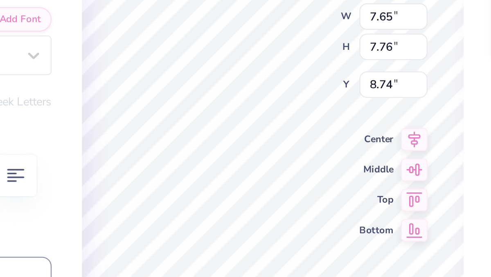
type input "0.90"
type input "14.35"
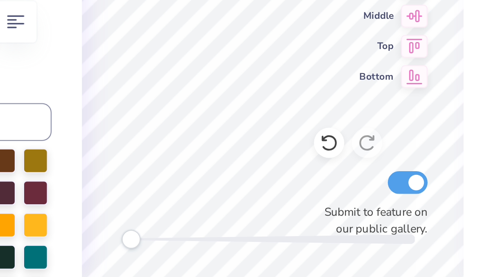
scroll to position [0, 0]
type textarea "Home -"
type input "2.86"
type input "0.84"
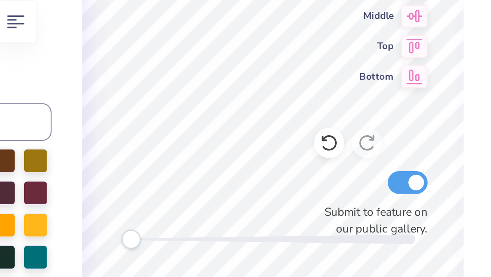
type input "19.42"
type textarea "coming"
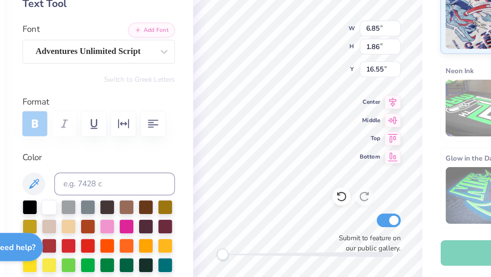
type input "5.83"
type input "1.53"
type input "18.13"
type textarea "Home"
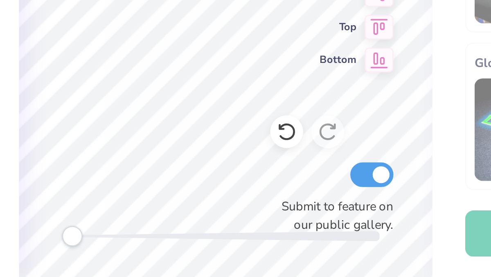
scroll to position [0, 1]
type textarea "coming proformance"
type input "8.81"
type input "4.49"
click at [340, 229] on div "Los Angeles Apparel L/S Heavy Fleece Hoodie Po 14 Oz Los Angeles Apparel # HF-0…" at bounding box center [414, 80] width 153 height 323
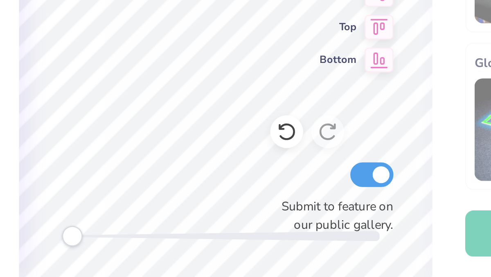
type input "17.43"
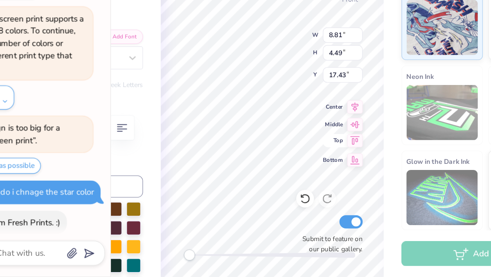
scroll to position [118, 0]
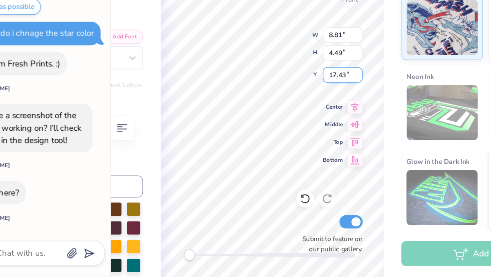
type textarea "x"
type textarea "comingproformance"
type textarea "x"
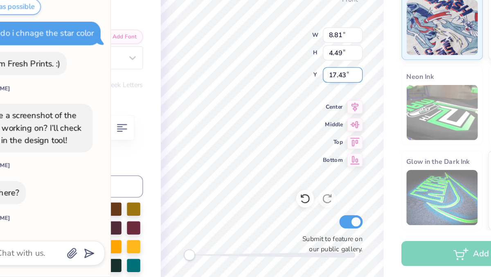
type textarea "coming proformance"
type textarea "x"
type textarea "coming proformance"
type textarea "x"
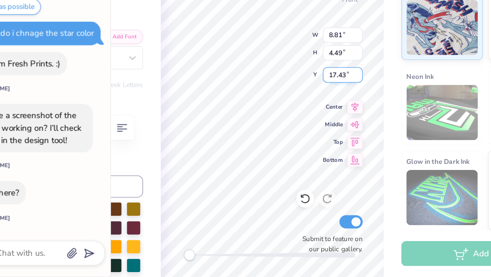
scroll to position [0, 1]
type textarea "coming proformance"
type textarea "x"
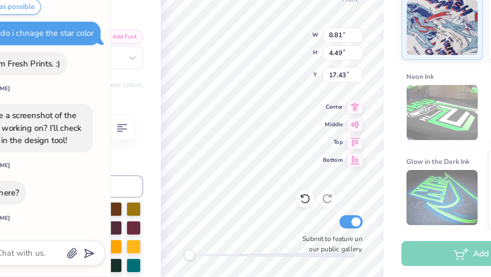
type textarea "proformance"
click at [255, 95] on div "Front W 5.67 5.67 " H 1.86 1.86 " Y 16.50 16.50 " Center Middle Top Bottom Subm…" at bounding box center [255, 154] width 165 height 248
